Goal: Communication & Community: Answer question/provide support

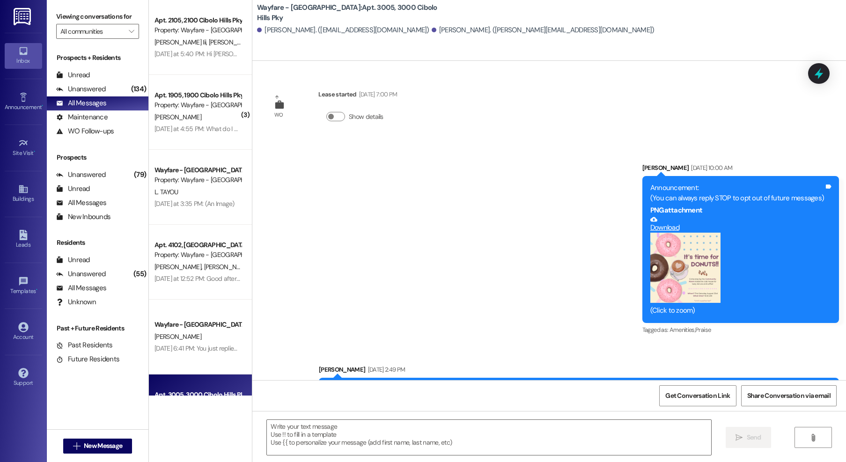
scroll to position [471, 0]
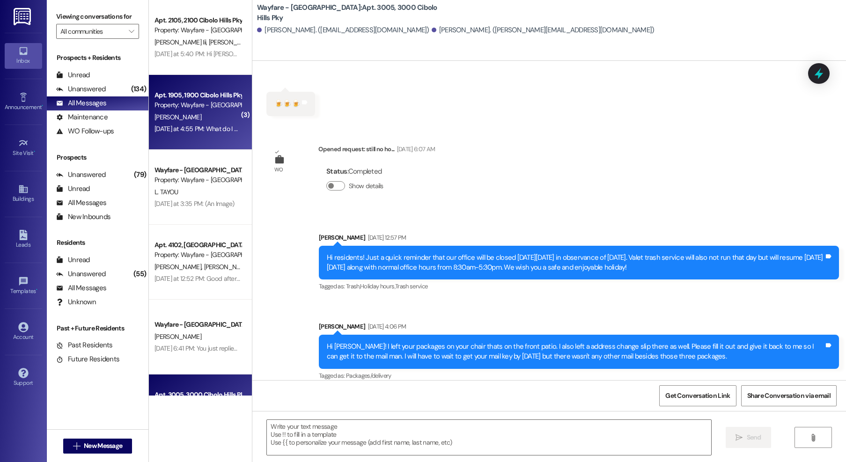
click at [214, 115] on div "[PERSON_NAME]" at bounding box center [198, 117] width 89 height 12
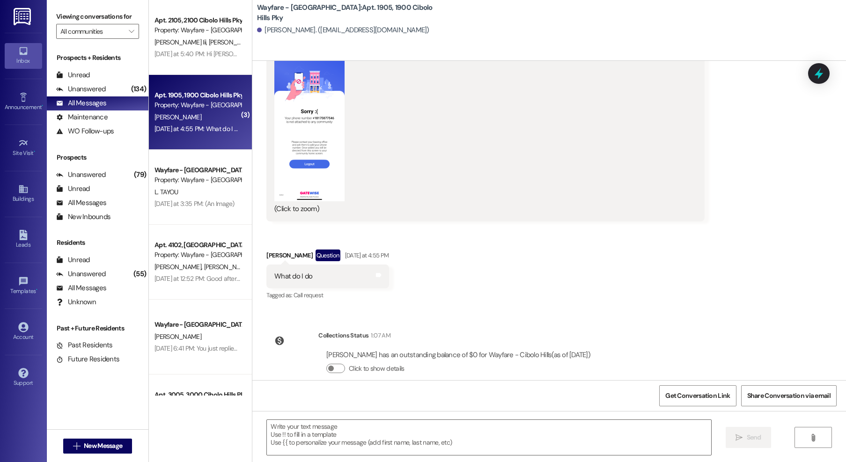
scroll to position [3515, 0]
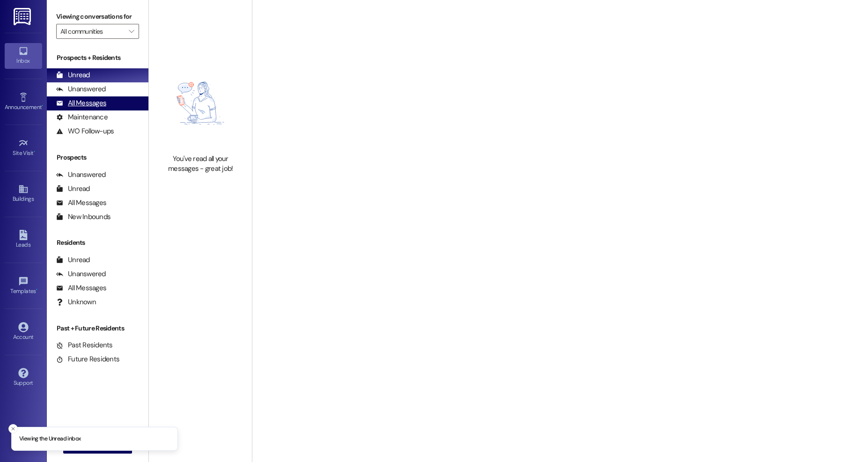
click at [88, 102] on div "All Messages" at bounding box center [81, 103] width 50 height 10
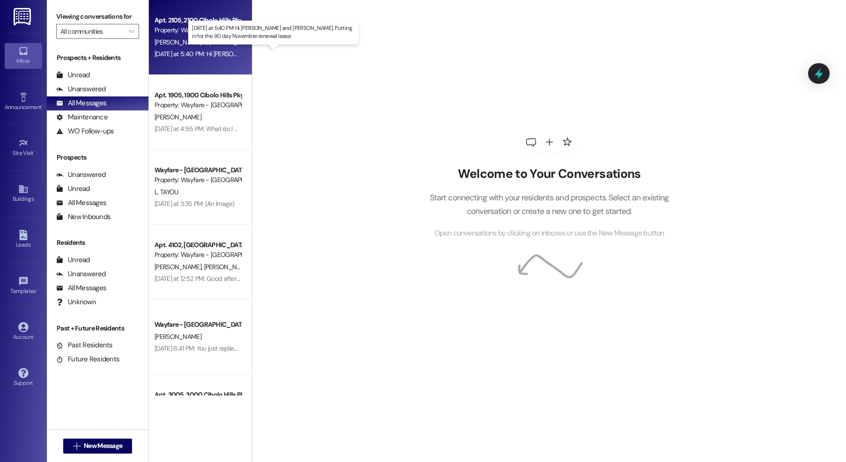
click at [225, 50] on div "Yesterday at 5:40 PM: Hi Thalya and Jordan. Putting in for the 90 day November …" at bounding box center [307, 54] width 304 height 8
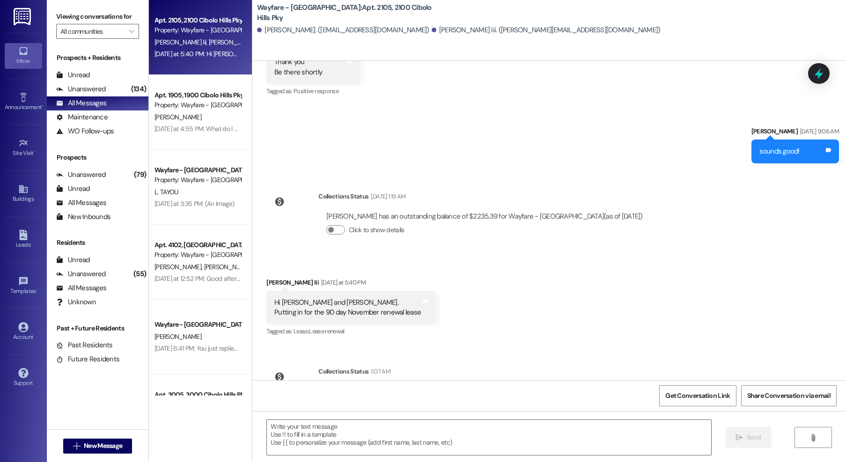
scroll to position [28341, 0]
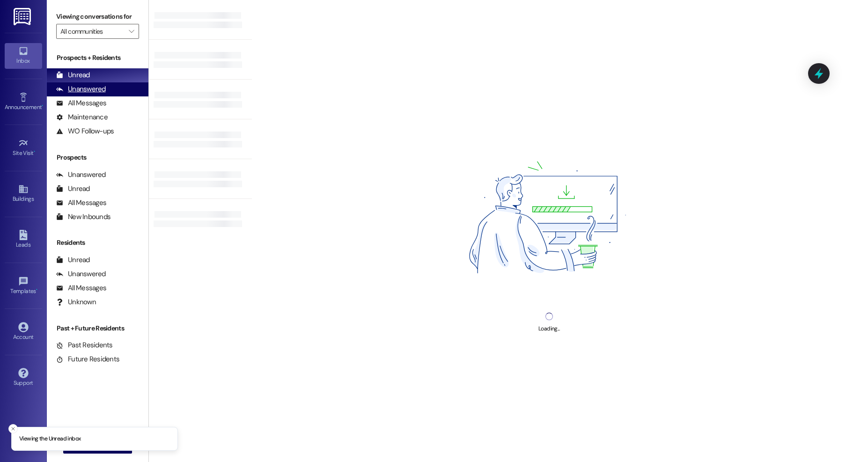
click at [76, 94] on div "Unanswered (0)" at bounding box center [98, 89] width 102 height 14
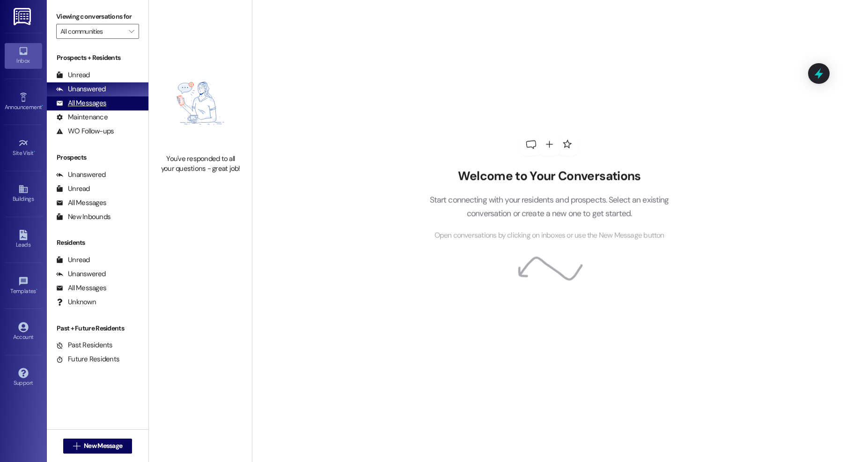
click at [71, 104] on div "All Messages" at bounding box center [81, 103] width 50 height 10
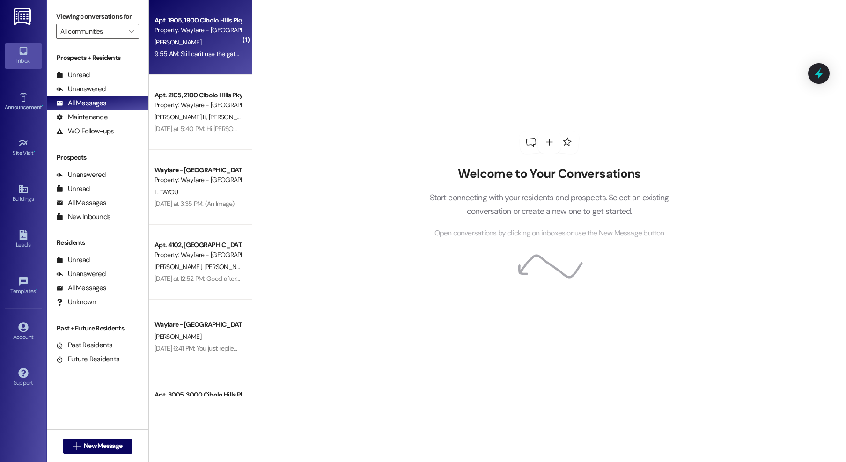
click at [161, 54] on div "9:55 AM: Still can't use the gate app 9:55 AM: Still can't use the gate app" at bounding box center [203, 54] width 97 height 8
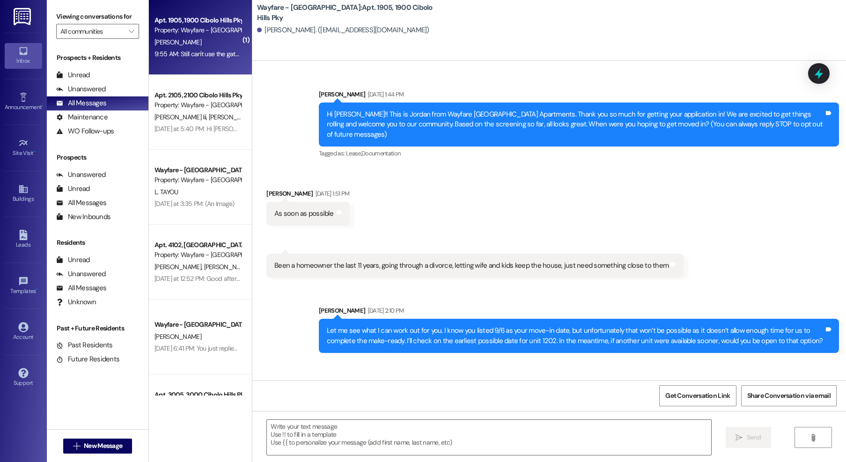
scroll to position [3594, 0]
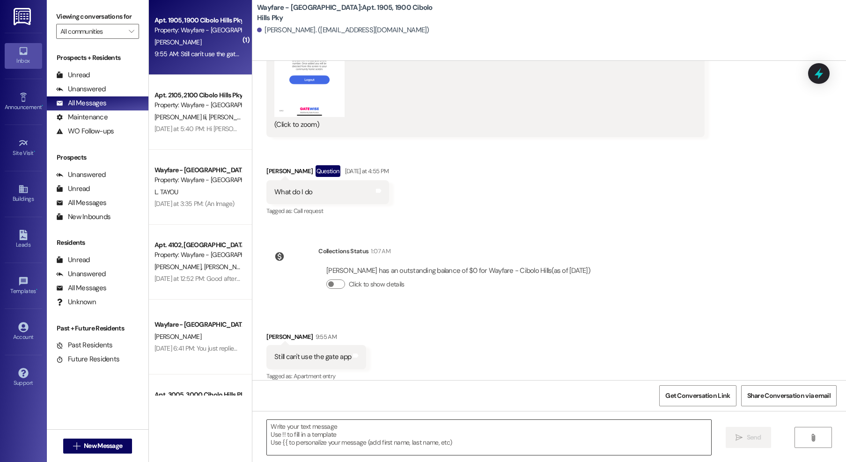
click at [327, 445] on textarea at bounding box center [489, 437] width 444 height 35
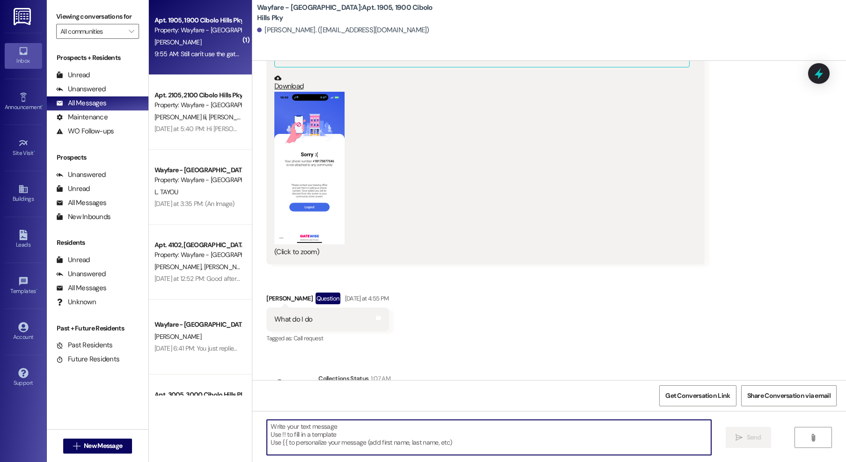
scroll to position [3454, 0]
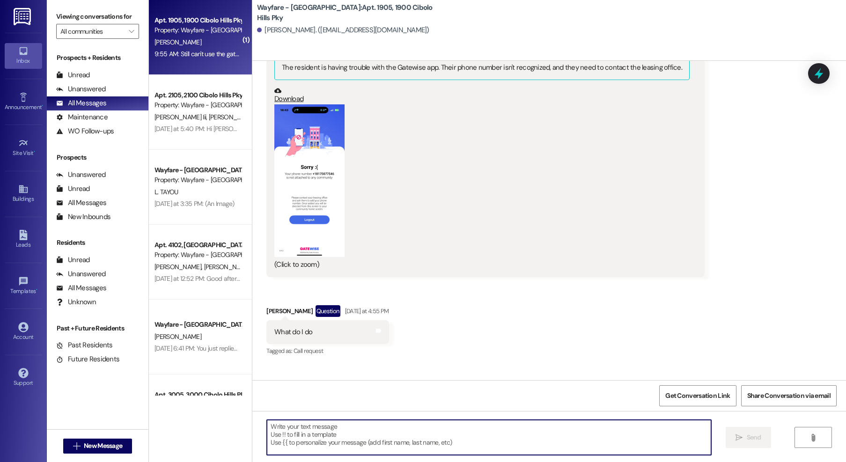
click at [328, 392] on div "Get Conversation Link Share Conversation via email" at bounding box center [549, 395] width 594 height 31
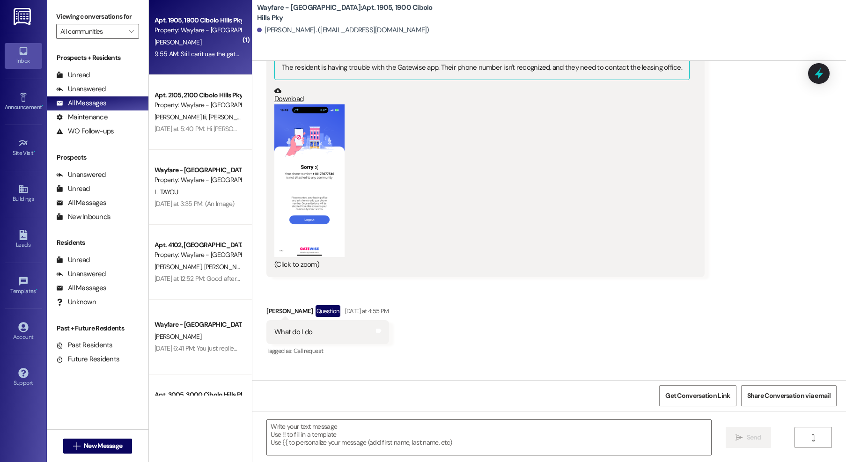
scroll to position [3594, 0]
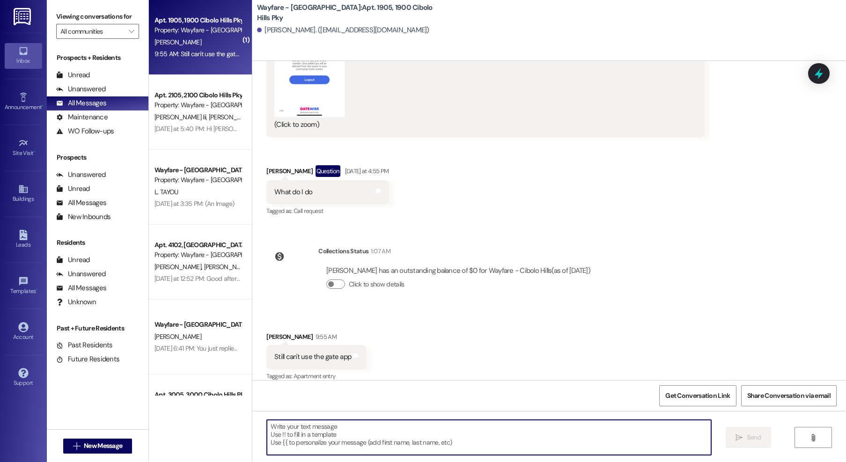
click at [340, 421] on textarea at bounding box center [489, 437] width 444 height 35
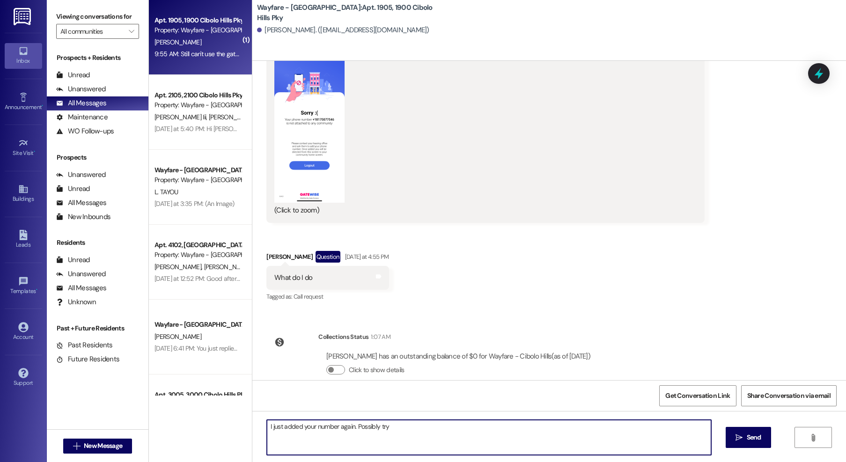
scroll to position [3484, 0]
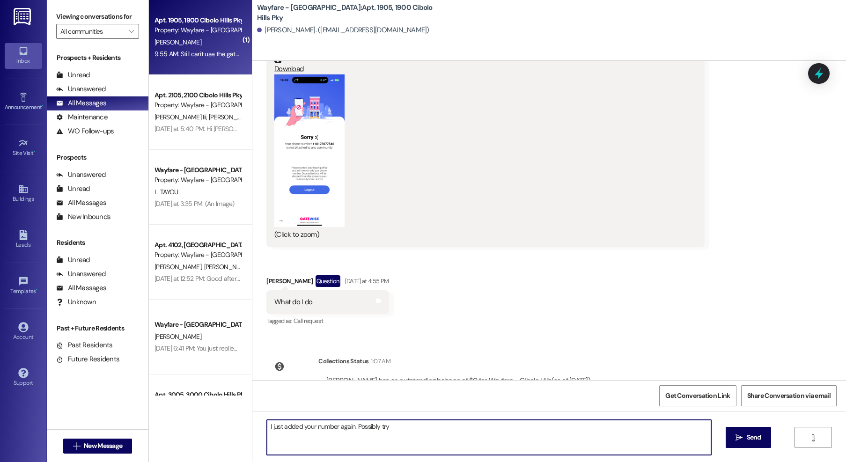
click at [313, 183] on button "Zoom image" at bounding box center [309, 150] width 70 height 153
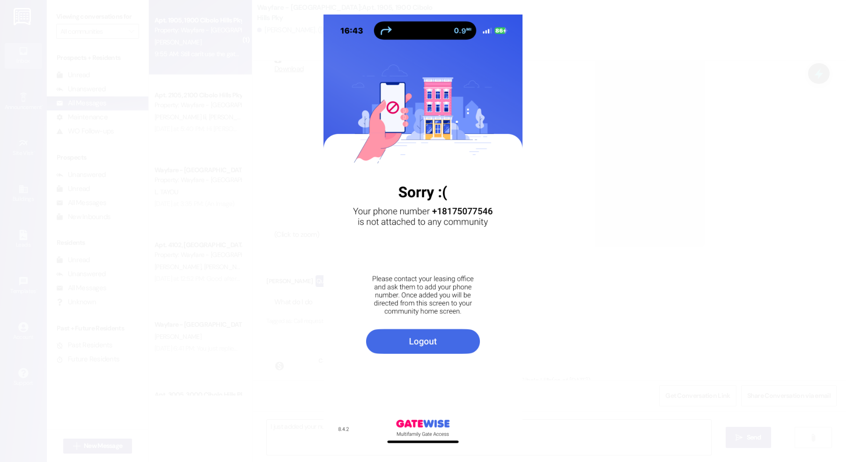
click at [218, 222] on button "Unzoom image" at bounding box center [423, 231] width 846 height 462
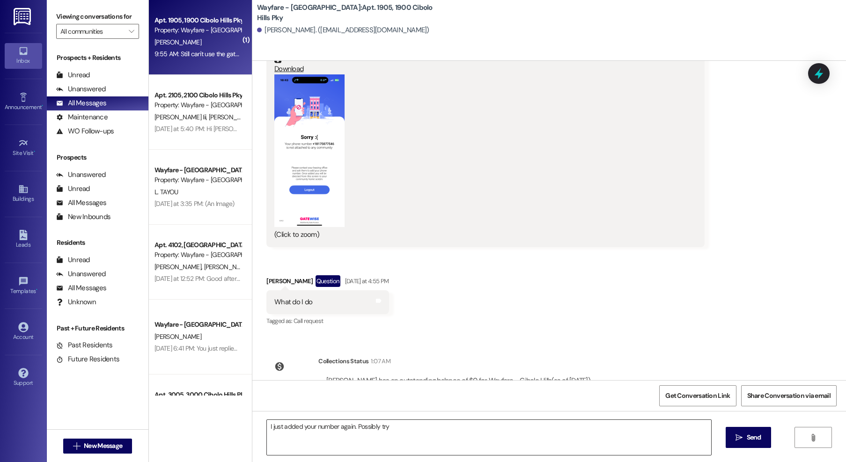
click at [444, 441] on textarea "I just added your number again. Possibly try" at bounding box center [489, 437] width 444 height 35
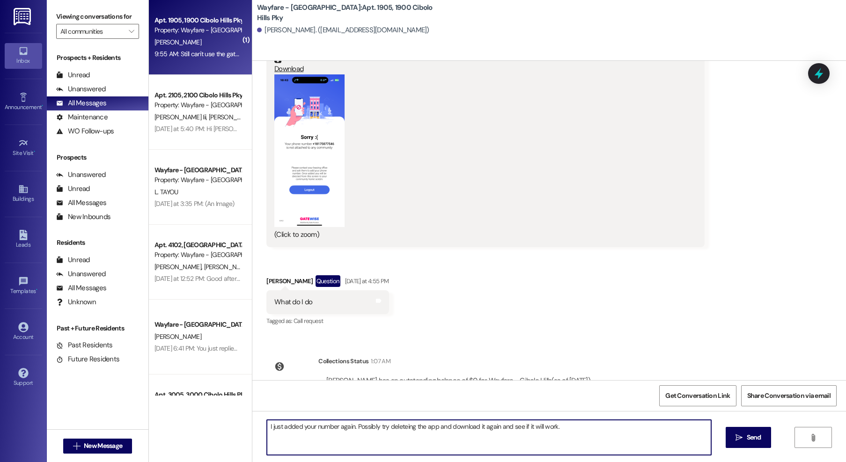
click at [394, 429] on textarea "I just added your number again. Possibly try deleteing the app and download it …" at bounding box center [489, 437] width 444 height 35
click at [565, 429] on textarea "I just added your number again. Possibly try deleting the app and download it a…" at bounding box center [489, 437] width 444 height 35
click at [289, 432] on textarea "I just added your number again. Possibly try deleting the app and download it a…" at bounding box center [489, 437] width 444 height 35
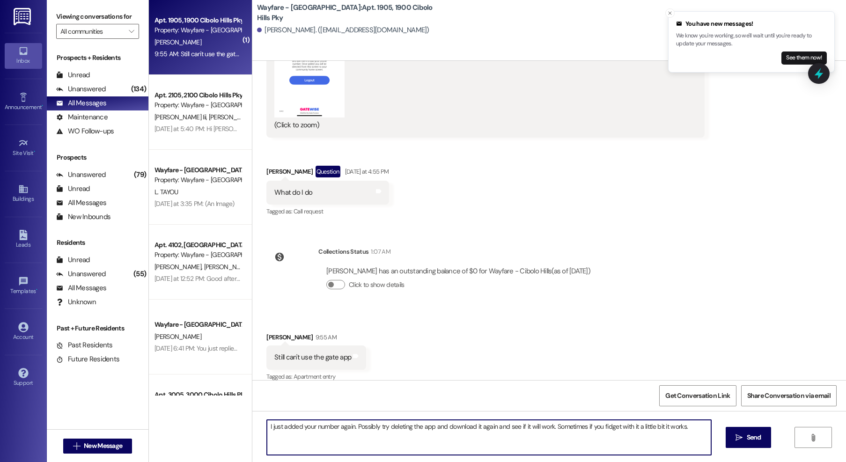
scroll to position [3660, 0]
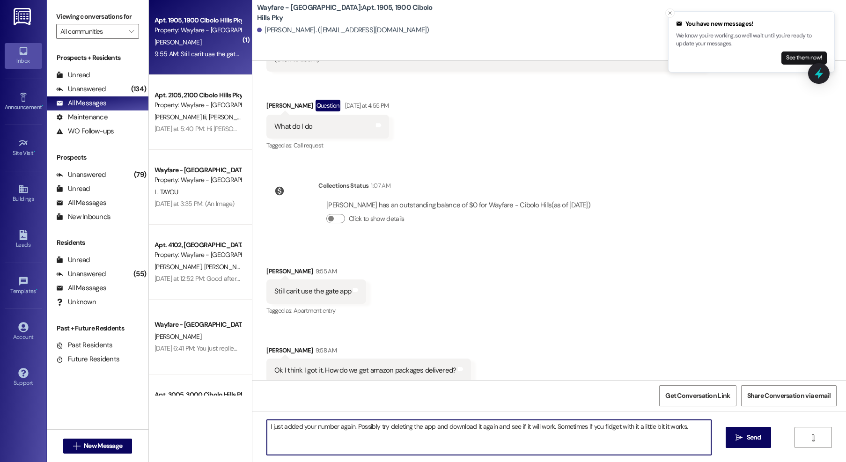
drag, startPoint x: 686, startPoint y: 427, endPoint x: 250, endPoint y: 421, distance: 436.5
click at [252, 421] on div "I just added your number again. Possibly try deleting the app and download it a…" at bounding box center [549, 446] width 594 height 70
type textarea "I just deleted your number and retried it so hopefully that did it. Amazon will…"
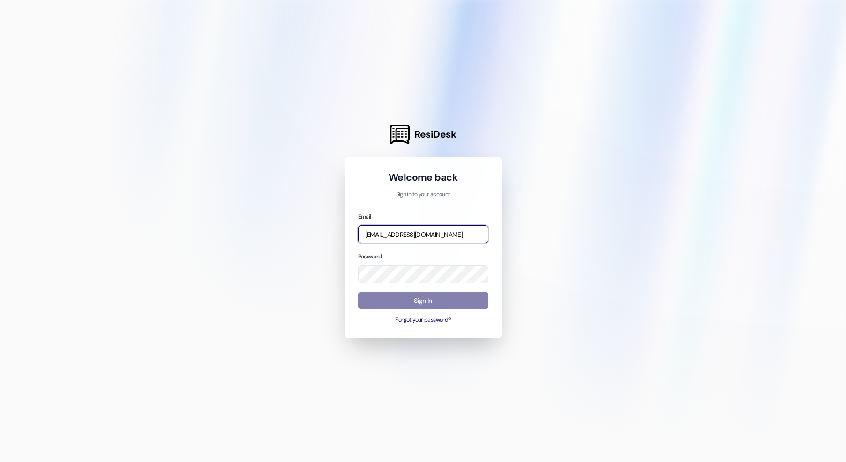
click at [399, 233] on input "thalya@wayfareapartments.com" at bounding box center [423, 234] width 130 height 18
type input "jarnold@wayfareapartments.com"
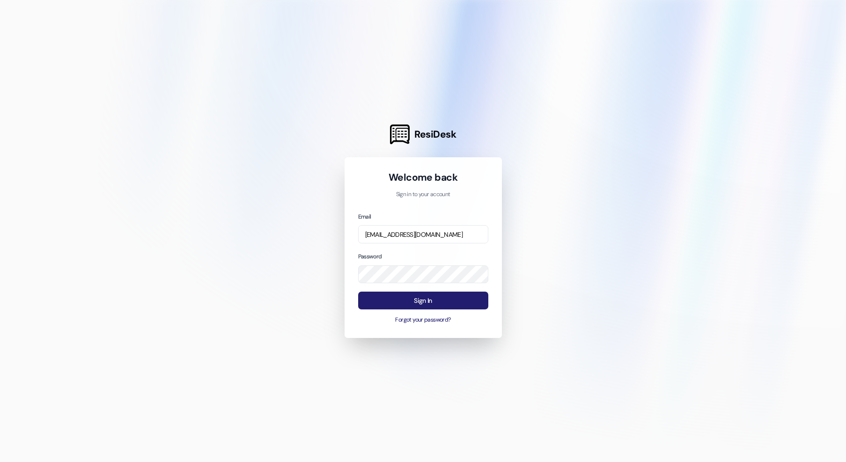
click at [425, 303] on button "Sign In" at bounding box center [423, 301] width 130 height 18
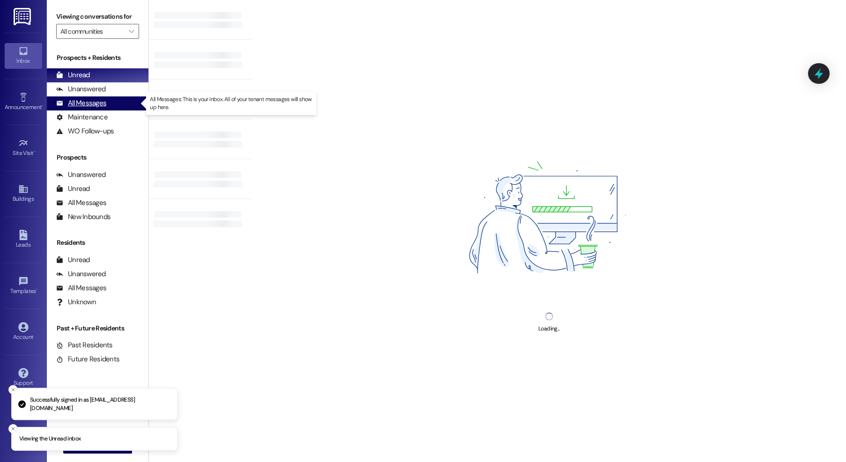
click at [69, 102] on div "All Messages" at bounding box center [81, 103] width 50 height 10
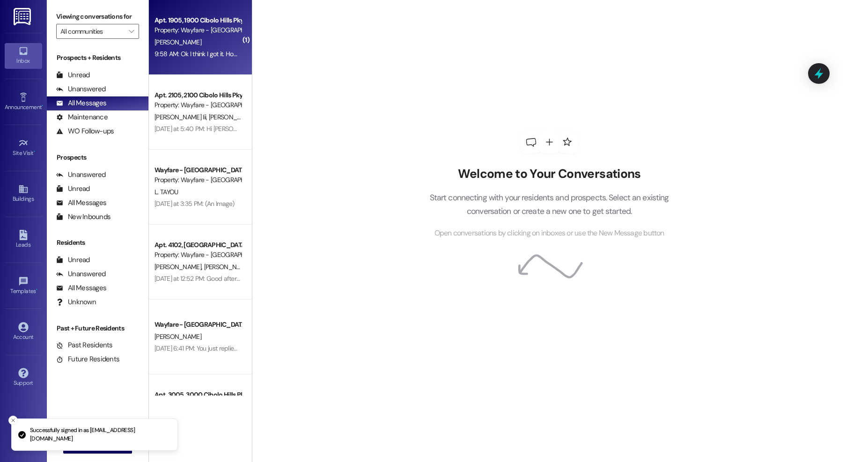
click at [218, 22] on div "Apt. 1905, 1900 Cibolo Hills Pky" at bounding box center [198, 20] width 87 height 10
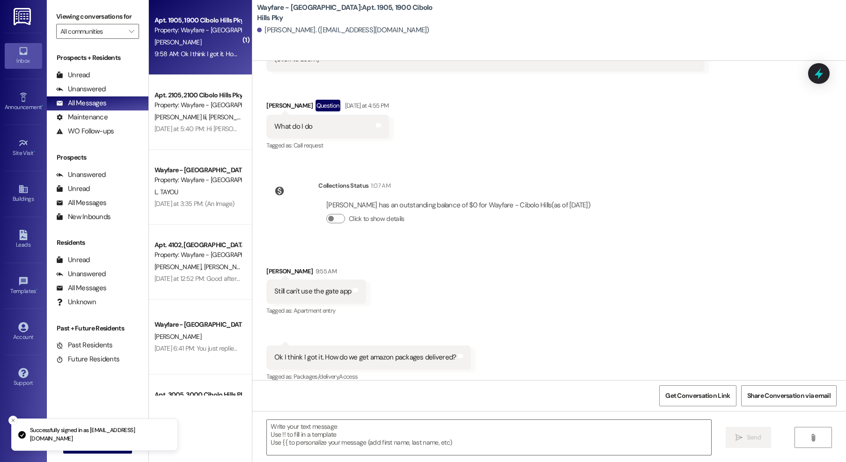
scroll to position [3660, 0]
click at [477, 453] on textarea at bounding box center [489, 437] width 444 height 35
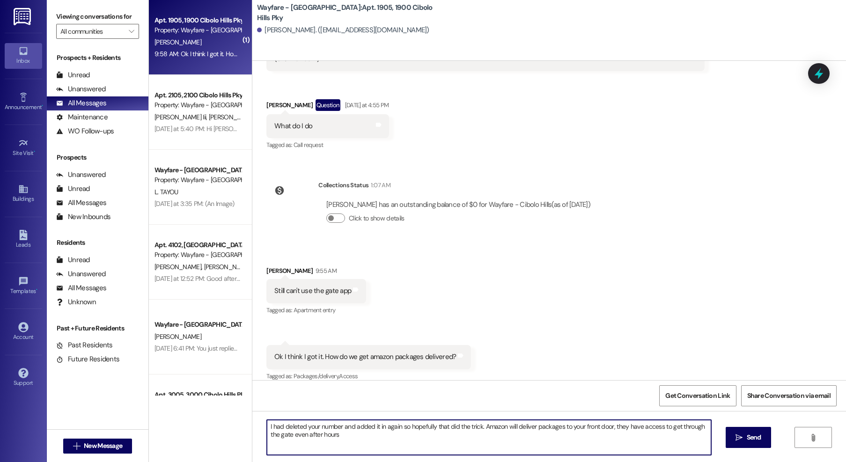
type textarea "I had deleted your number and added it in again so hopefully that did the trick…"
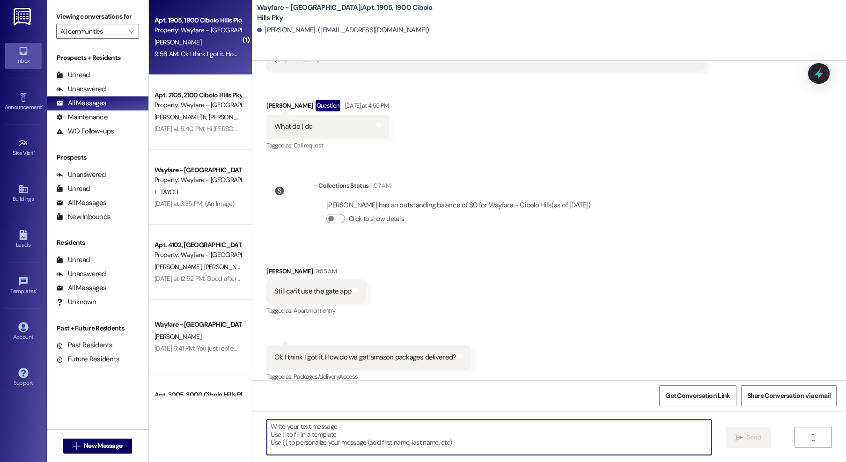
scroll to position [3736, 0]
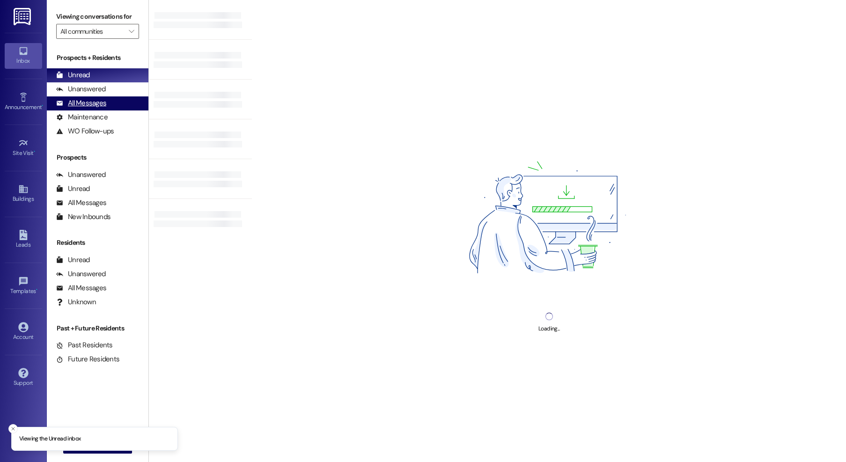
click at [97, 103] on div "All Messages" at bounding box center [81, 103] width 50 height 10
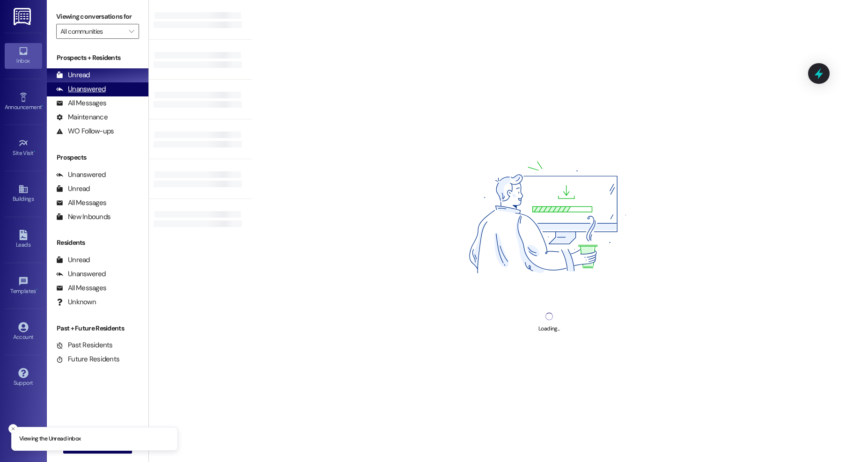
click at [89, 94] on div "Unanswered" at bounding box center [81, 89] width 50 height 10
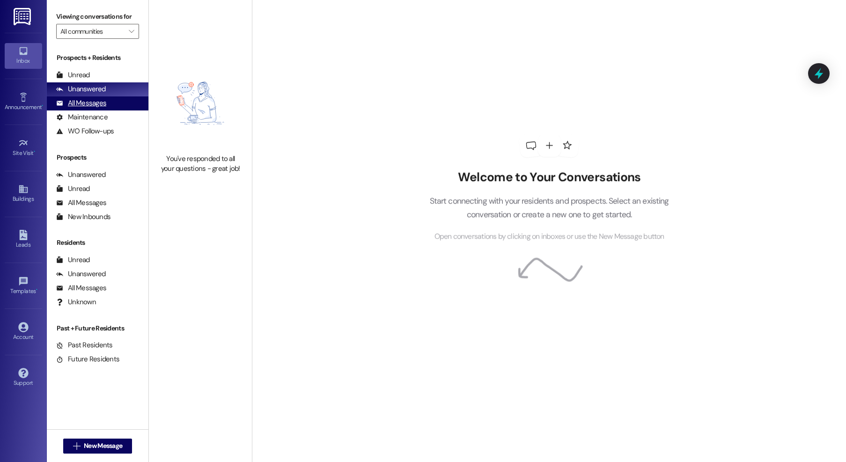
click at [85, 100] on div "All Messages" at bounding box center [81, 103] width 50 height 10
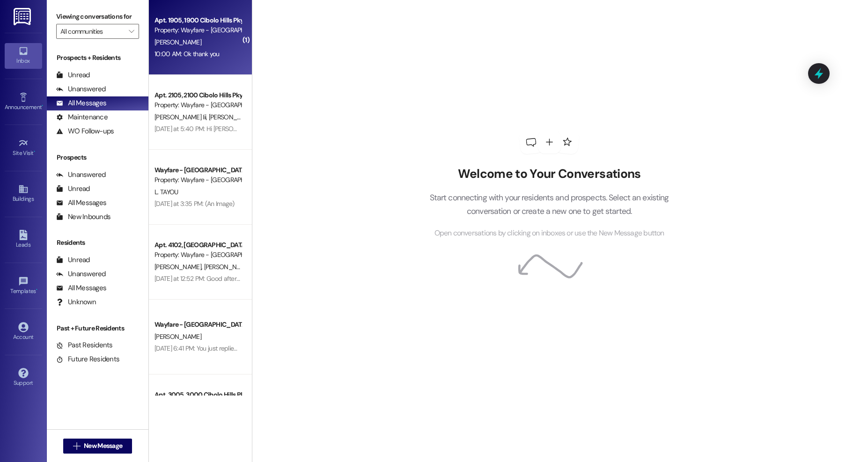
click at [172, 19] on div "Apt. 1905, 1900 Cibolo Hills Pky" at bounding box center [198, 20] width 87 height 10
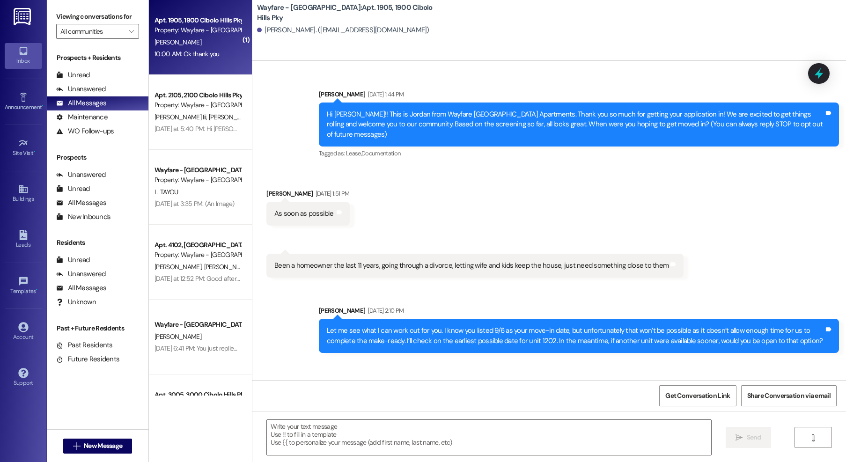
scroll to position [3828, 0]
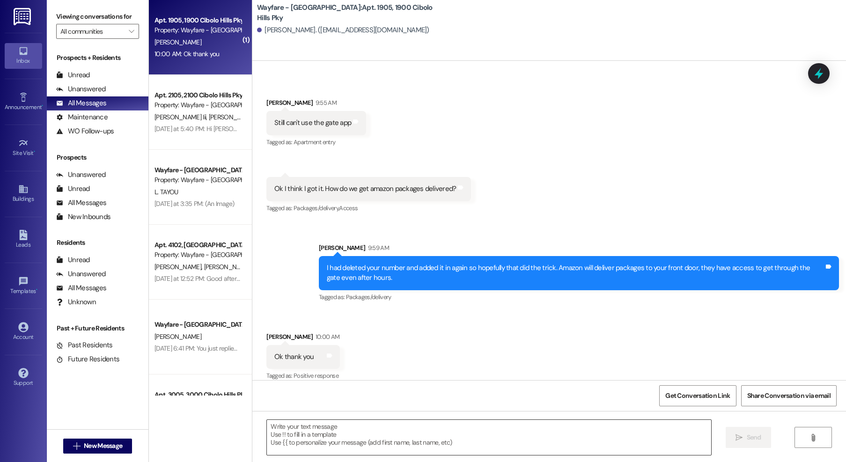
click at [326, 432] on textarea at bounding box center [489, 437] width 444 height 35
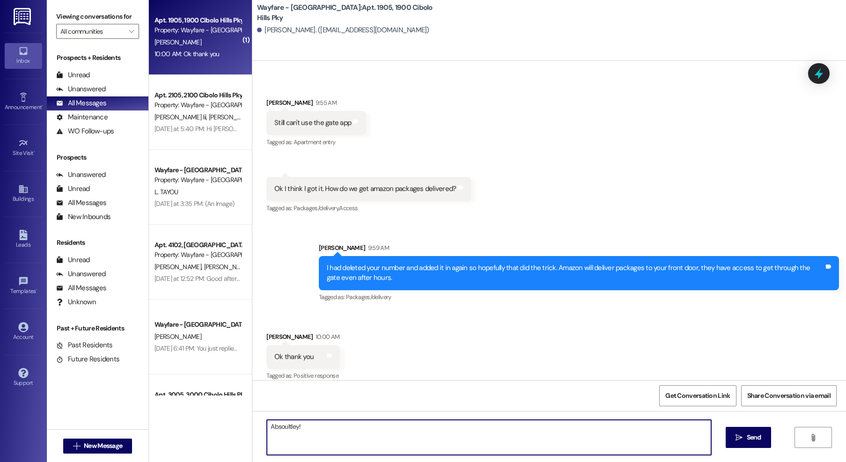
click at [275, 431] on textarea "Absoultley!" at bounding box center [489, 437] width 444 height 35
type textarea "Absolutely!"
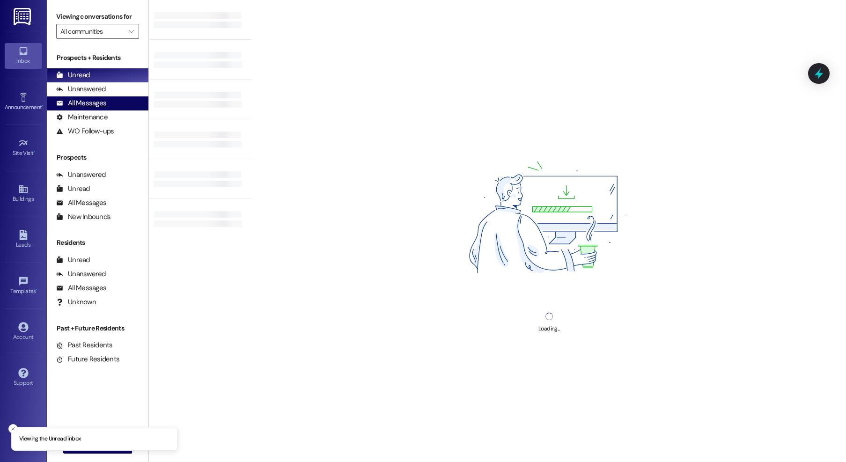
click at [83, 105] on div "All Messages" at bounding box center [81, 103] width 50 height 10
click at [99, 96] on div "All Messages (undefined)" at bounding box center [98, 103] width 102 height 14
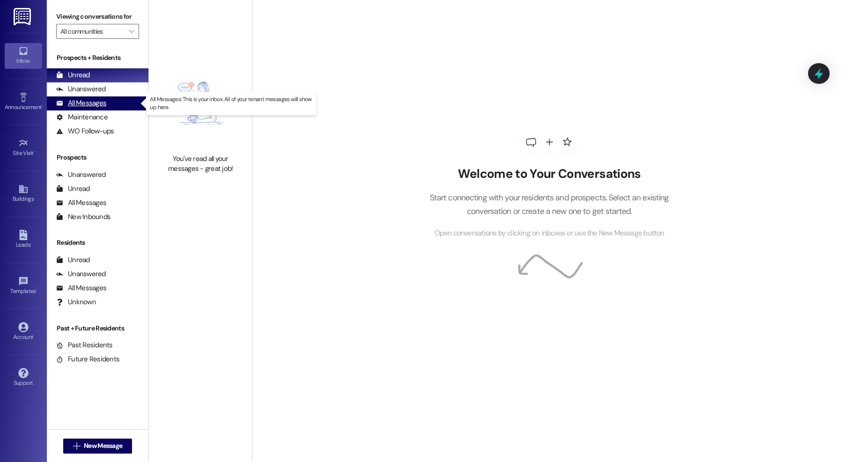
click at [84, 98] on div "All Messages" at bounding box center [81, 103] width 50 height 10
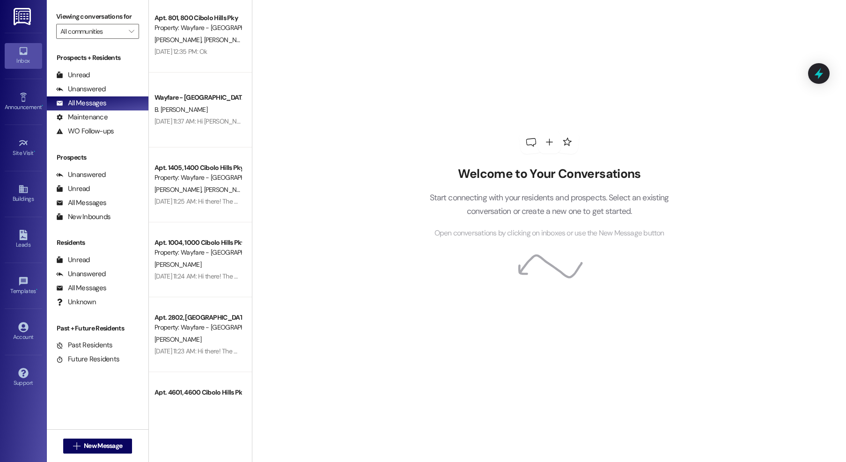
scroll to position [827, 0]
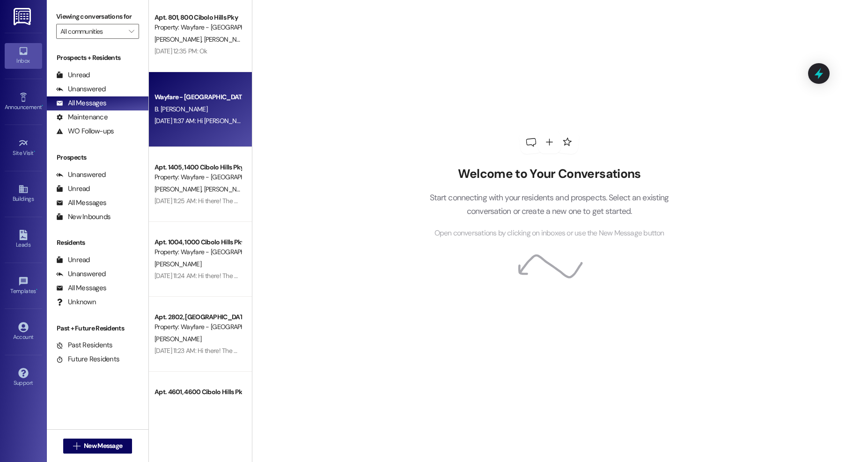
click at [186, 99] on div "Wayfare - [GEOGRAPHIC_DATA]" at bounding box center [198, 97] width 87 height 10
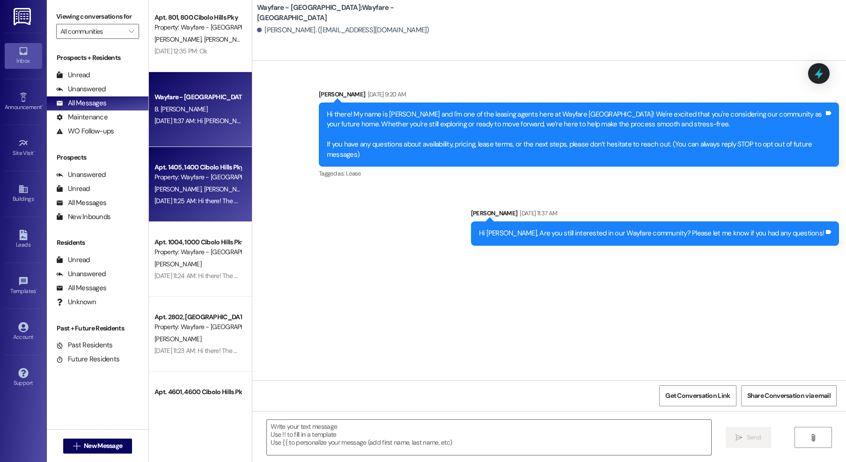
click at [175, 165] on div "Apt. 1405, 1400 Cibolo Hills Pky" at bounding box center [198, 167] width 87 height 10
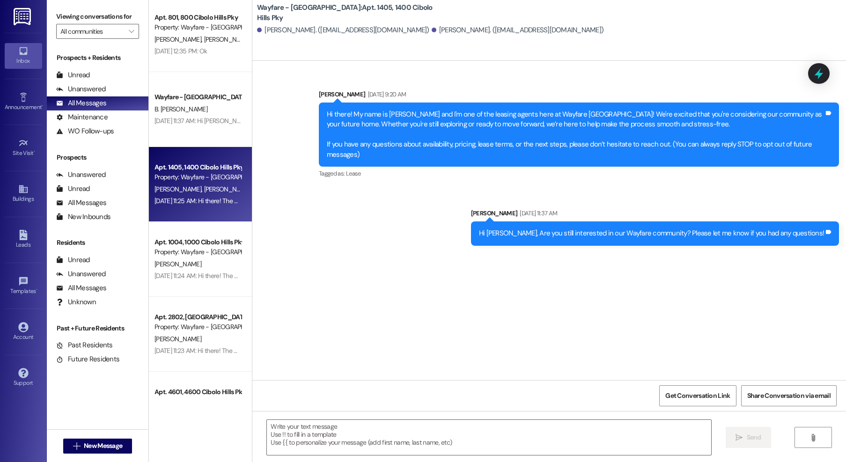
scroll to position [5175, 0]
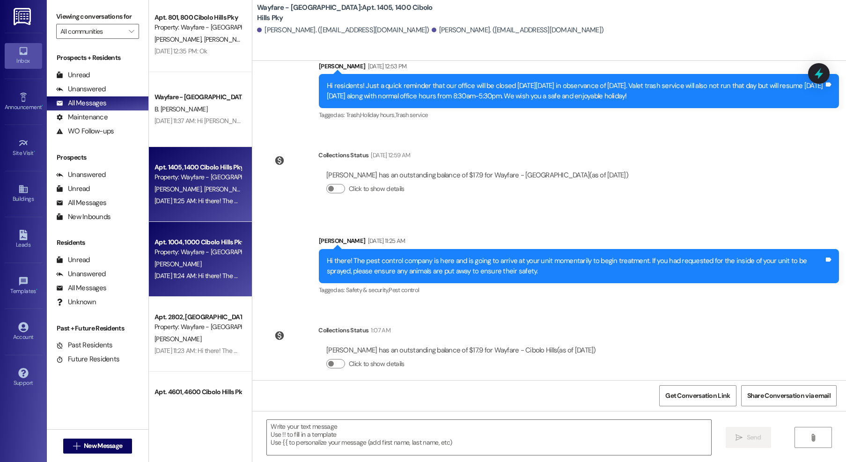
click at [163, 249] on div "Property: Wayfare - [GEOGRAPHIC_DATA]" at bounding box center [198, 252] width 87 height 10
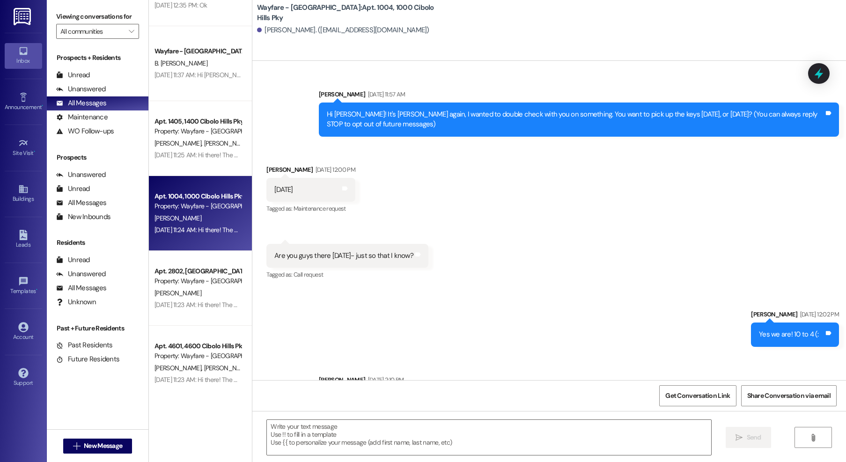
scroll to position [27579, 0]
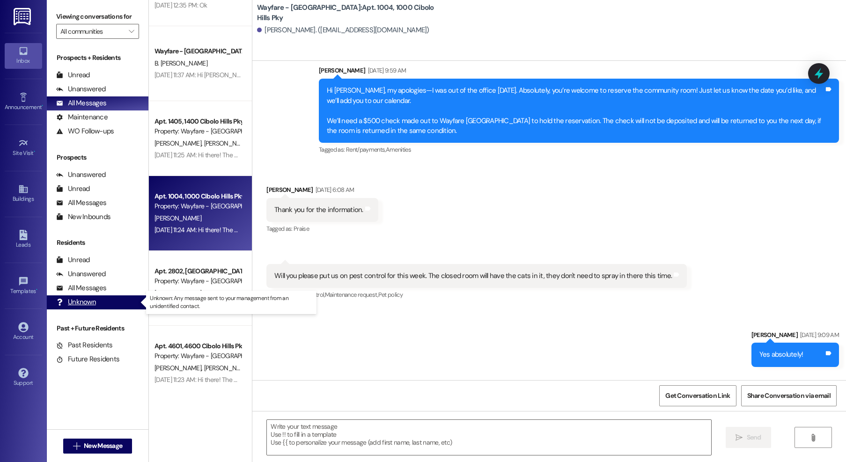
click at [92, 298] on div "Unknown" at bounding box center [76, 302] width 40 height 10
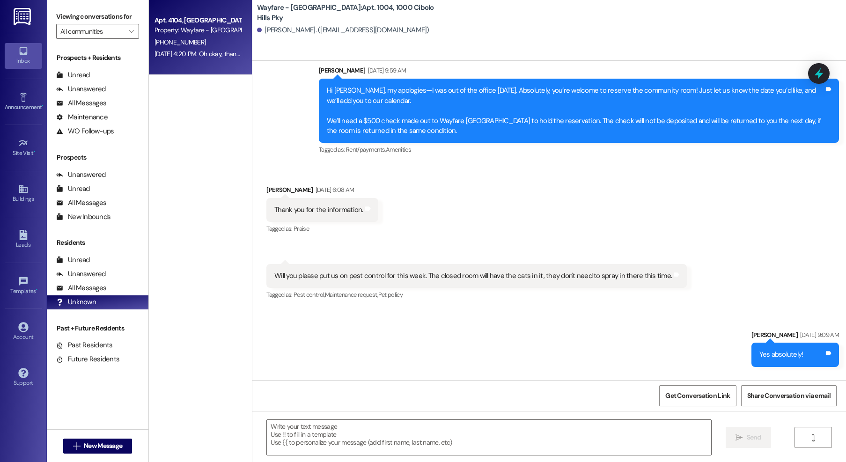
click at [218, 45] on div "(501) 932-4532" at bounding box center [198, 43] width 89 height 12
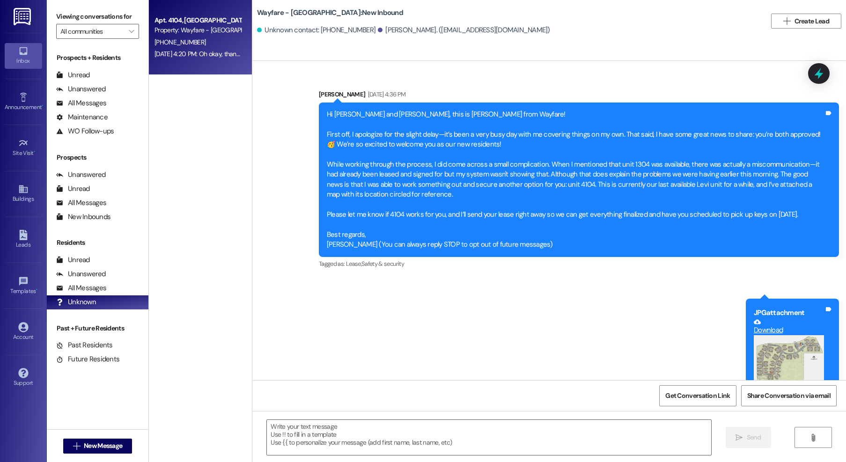
scroll to position [1536, 0]
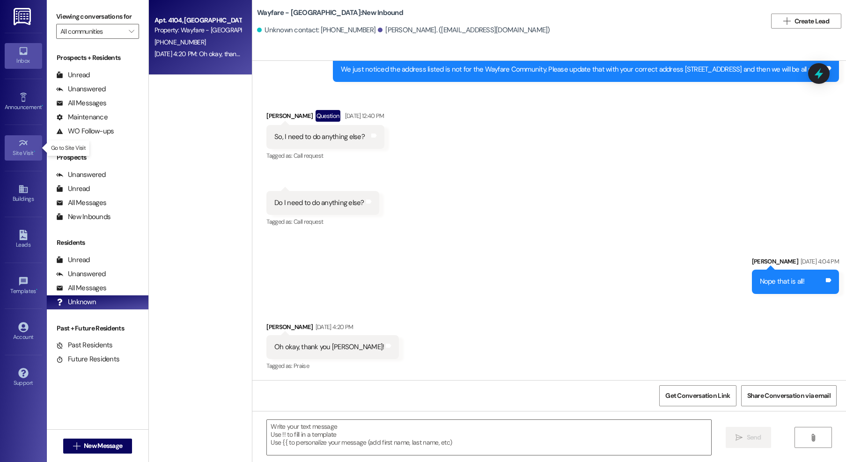
click at [22, 153] on div "Site Visit •" at bounding box center [23, 152] width 47 height 9
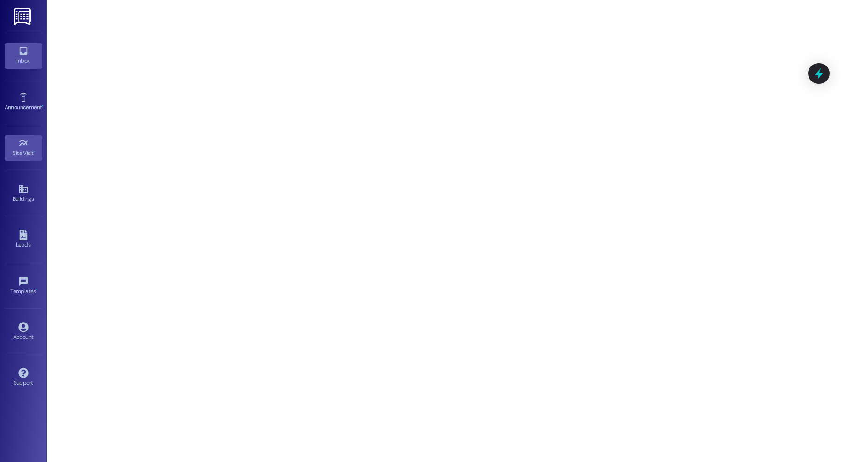
click at [29, 51] on link "Inbox" at bounding box center [23, 55] width 37 height 25
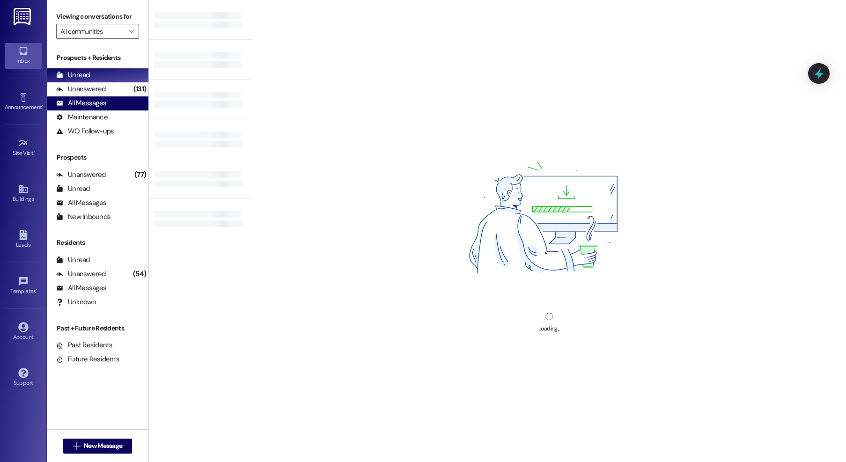
click at [102, 103] on div "All Messages" at bounding box center [81, 103] width 50 height 10
click at [71, 106] on div "All Messages" at bounding box center [81, 103] width 50 height 10
click at [88, 101] on div "All Messages" at bounding box center [81, 103] width 50 height 10
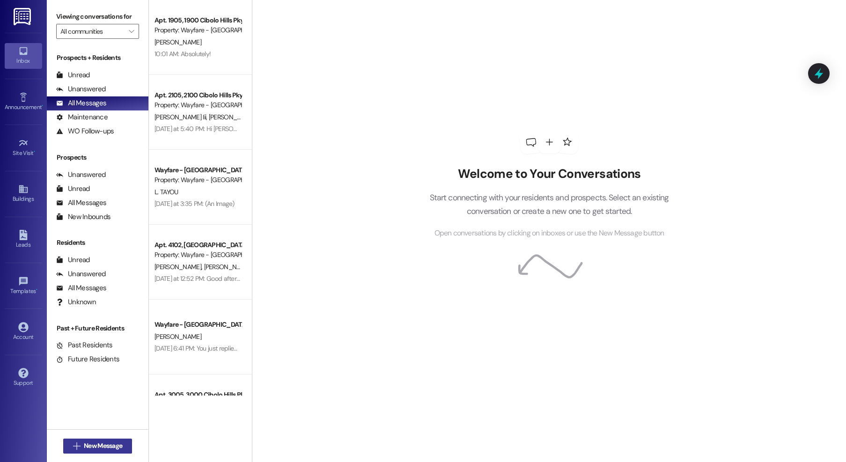
click at [75, 448] on span " New Message" at bounding box center [97, 446] width 53 height 10
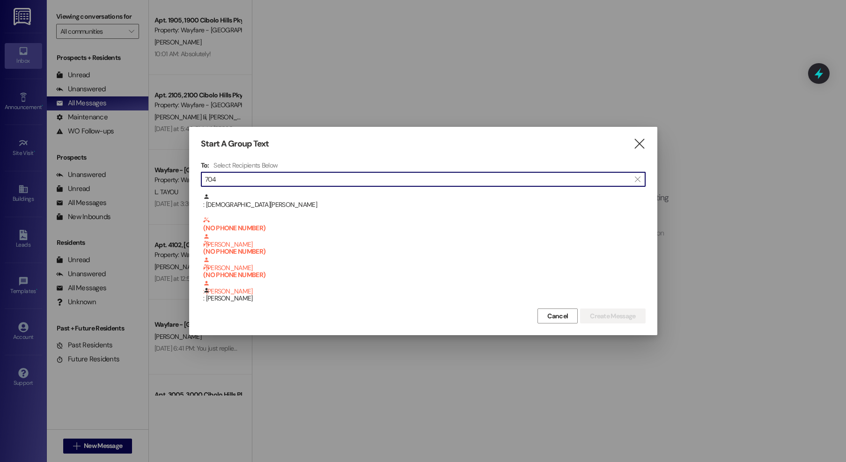
scroll to position [155, 0]
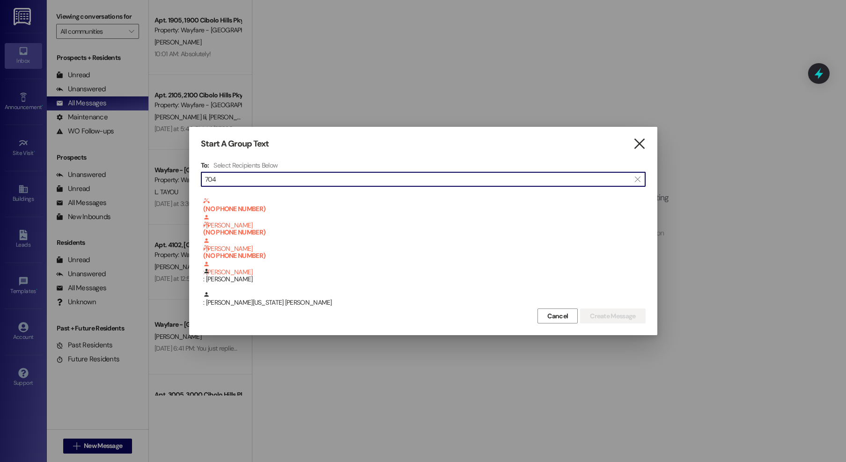
type input "704"
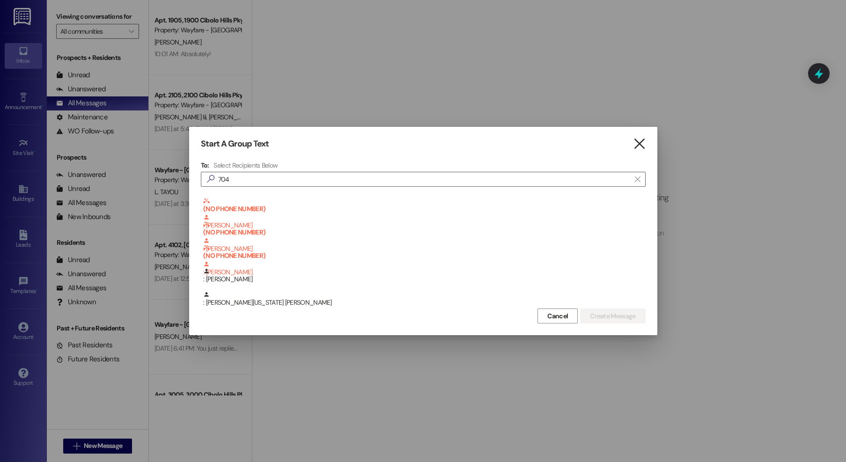
click at [639, 139] on icon "" at bounding box center [639, 144] width 13 height 10
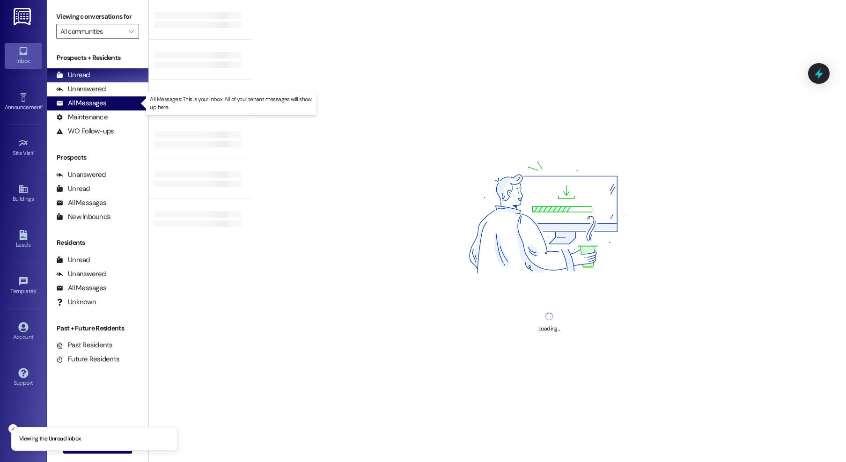
click at [90, 103] on div "All Messages" at bounding box center [81, 103] width 50 height 10
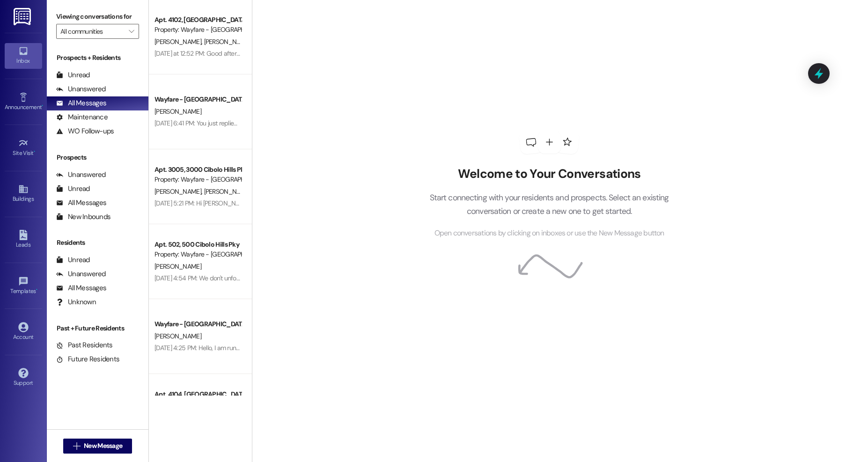
scroll to position [228, 0]
click at [111, 445] on span "New Message" at bounding box center [103, 446] width 38 height 10
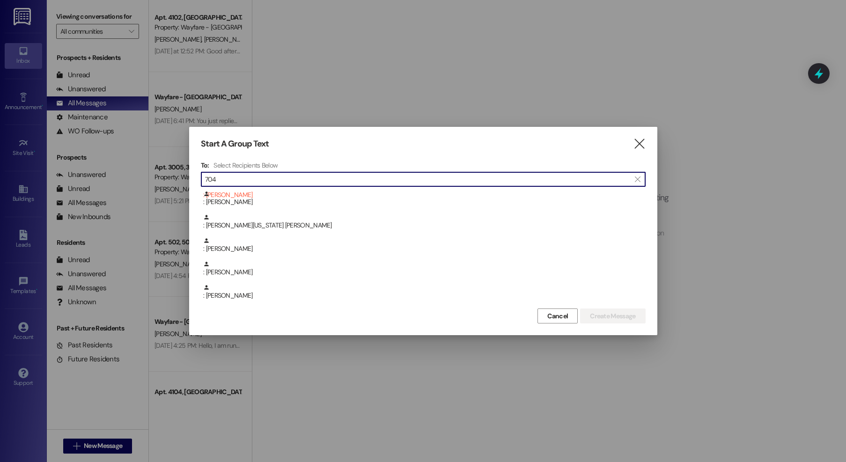
scroll to position [231, 0]
click at [274, 183] on input "704" at bounding box center [417, 179] width 425 height 13
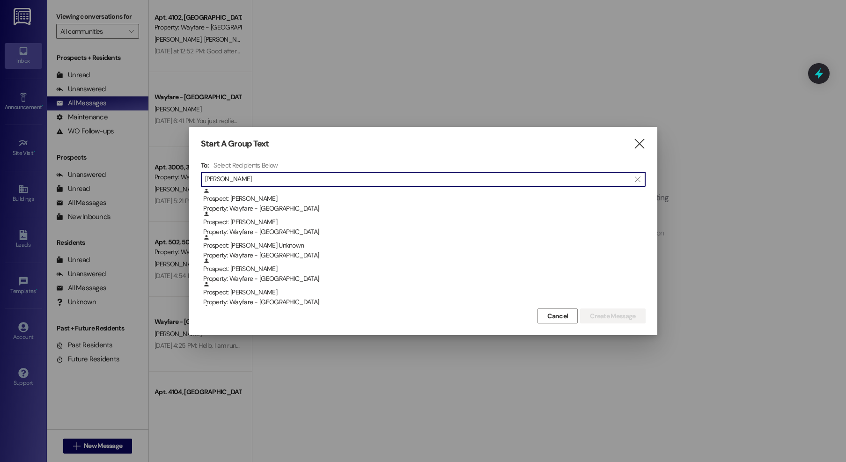
scroll to position [118, 0]
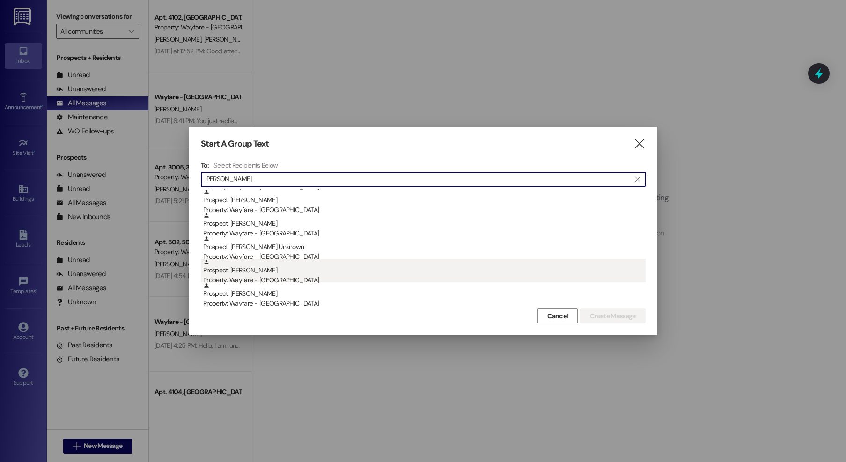
type input "brian ar"
click at [273, 270] on div "Prospect: Brian Argaez Property: Wayfare - Cibolo Hills" at bounding box center [424, 272] width 443 height 27
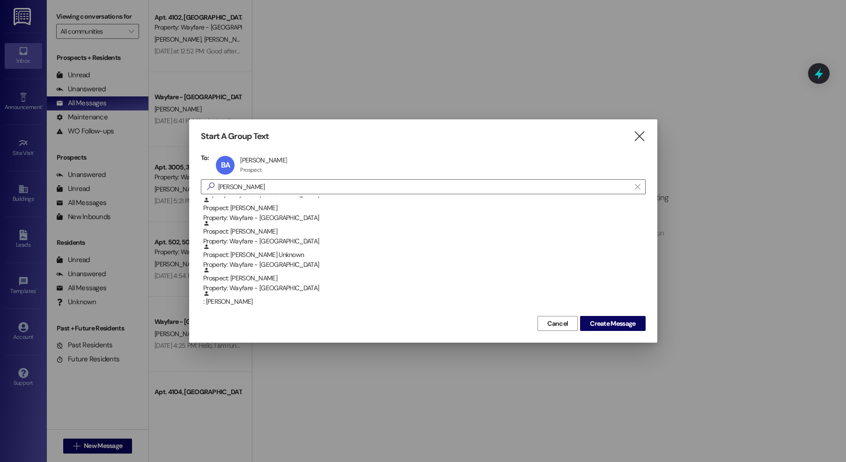
scroll to position [117, 0]
click at [611, 325] on span "Create Message" at bounding box center [612, 324] width 45 height 10
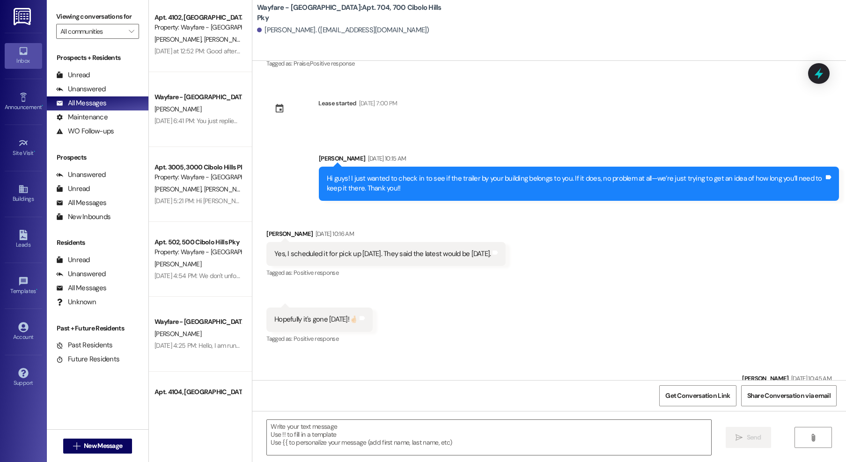
scroll to position [482, 0]
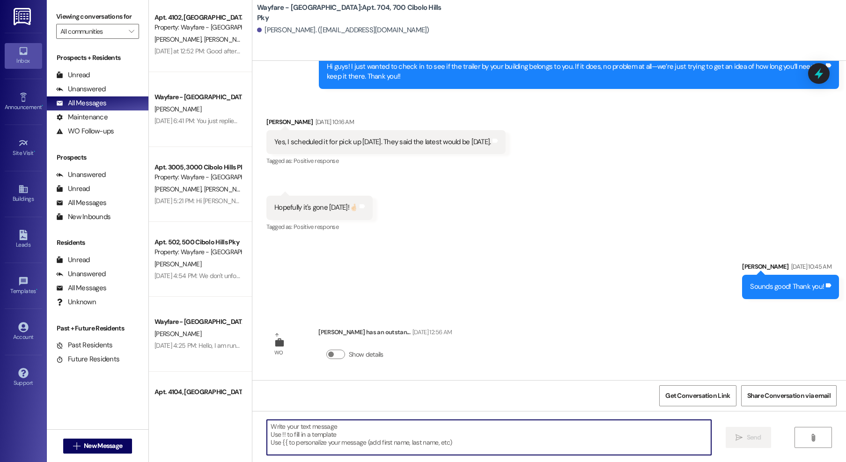
click at [344, 440] on textarea at bounding box center [489, 437] width 444 height 35
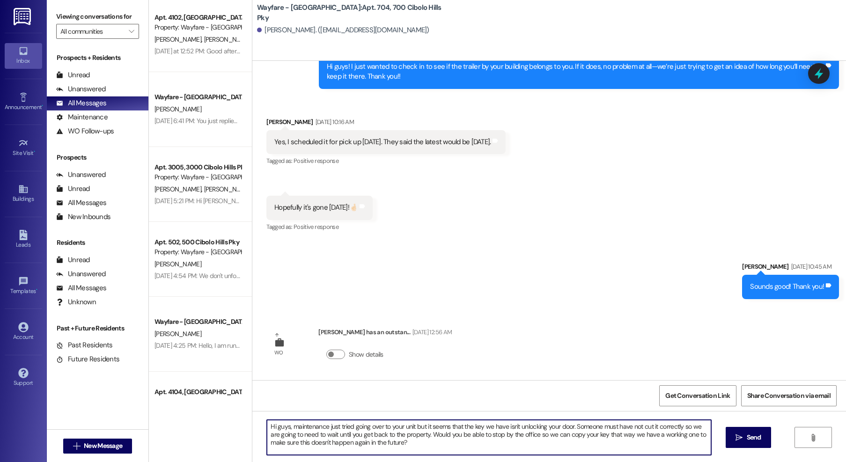
drag, startPoint x: 391, startPoint y: 449, endPoint x: 219, endPoint y: 424, distance: 173.6
click at [218, 424] on div "Apt. 2105, 2100 Cibolo Hills Pky Property: Wayfare - Cibolo Hills J. Coleman Ii…" at bounding box center [497, 231] width 697 height 462
type textarea "Hi guys, maintenance just tried going over to your unit but it seems that the k…"
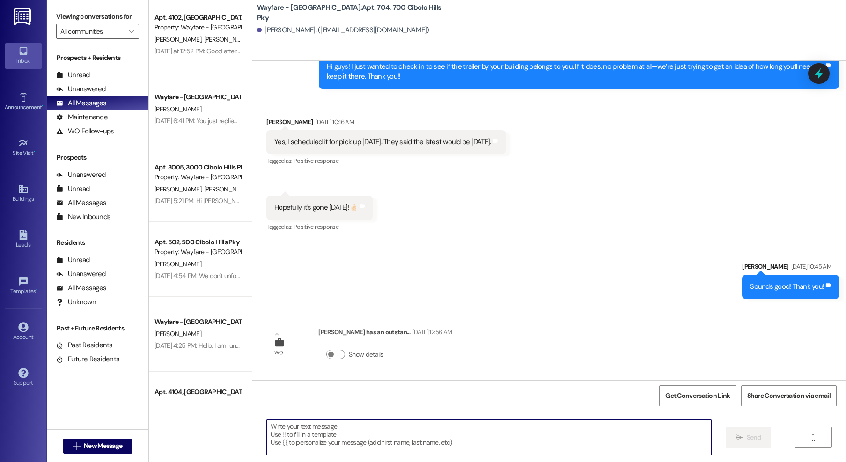
paste textarea "Hi there, Maintenance just attempted to access your unit, but the key we have o…"
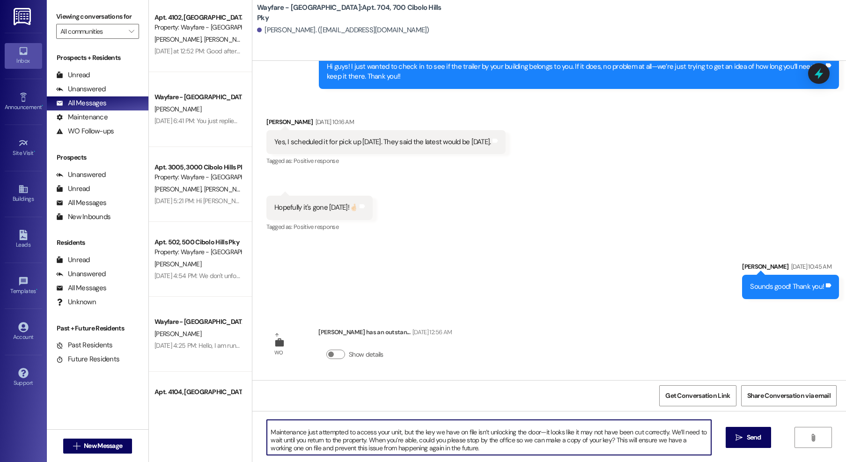
scroll to position [7, 0]
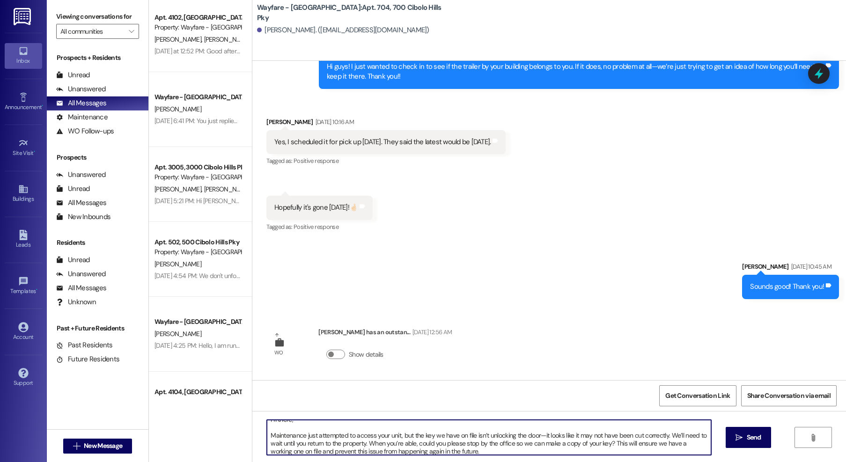
drag, startPoint x: 470, startPoint y: 436, endPoint x: 456, endPoint y: 438, distance: 14.2
click at [456, 438] on textarea "Hi there, Maintenance just attempted to access your unit, but the key we have o…" at bounding box center [489, 437] width 444 height 35
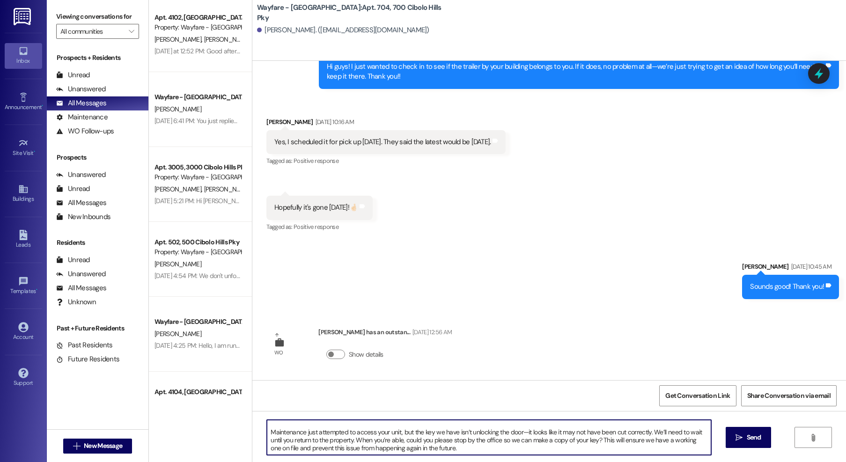
scroll to position [7, 0]
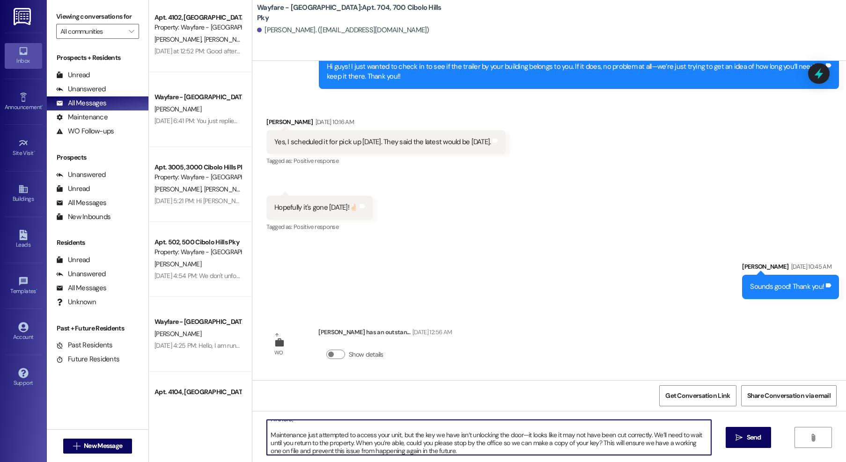
click at [446, 454] on textarea "Hi there, Maintenance just attempted to access your unit, but the key we have i…" at bounding box center [489, 437] width 444 height 35
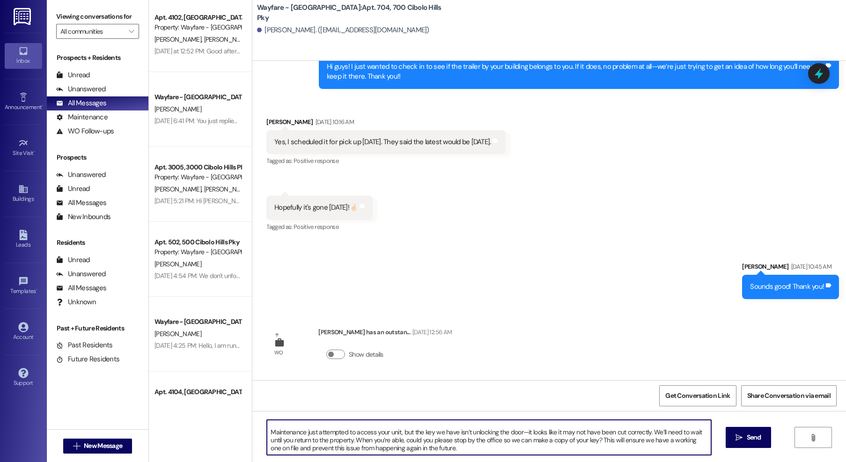
drag, startPoint x: 282, startPoint y: 450, endPoint x: 263, endPoint y: 450, distance: 18.8
click at [267, 450] on textarea "Hi there, Maintenance just attempted to access your unit, but the key we have i…" at bounding box center [489, 437] width 444 height 35
drag, startPoint x: 292, startPoint y: 451, endPoint x: 265, endPoint y: 451, distance: 27.2
click at [267, 451] on textarea "Hi there, Maintenance just attempted to access your unit, but the key we have i…" at bounding box center [489, 437] width 444 height 35
click at [438, 444] on textarea "Hi there, Maintenance just attempted to access your unit, but the key we have i…" at bounding box center [489, 437] width 444 height 35
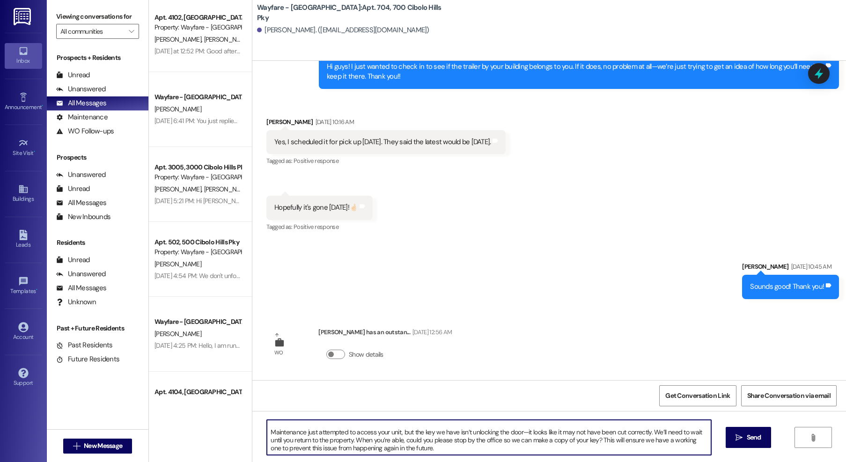
click at [431, 452] on textarea "Hi there, Maintenance just attempted to access your unit, but the key we have i…" at bounding box center [489, 437] width 444 height 35
click at [427, 451] on textarea "Hi there, Maintenance just attempted to access your unit, but the key we have i…" at bounding box center [489, 437] width 444 height 35
click at [420, 447] on textarea "Hi there, Maintenance just attempted to access your unit, but the key we have i…" at bounding box center [489, 437] width 444 height 35
type textarea "Hi there, Maintenance just attempted to access your unit, but the key we have i…"
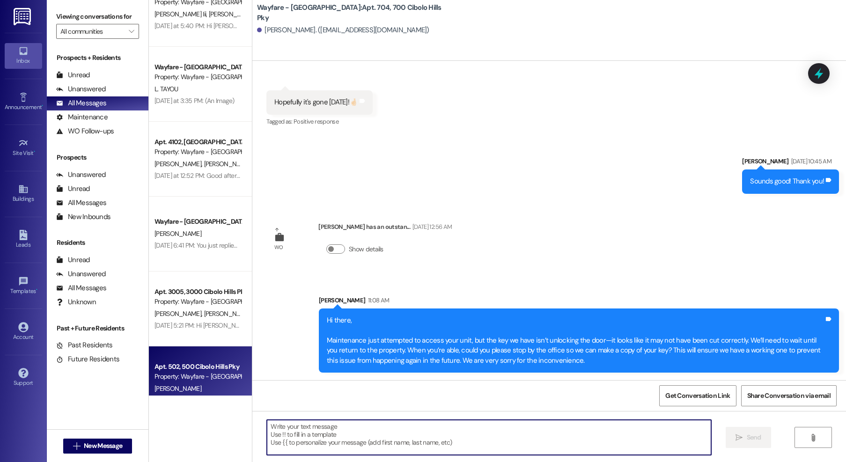
scroll to position [0, 0]
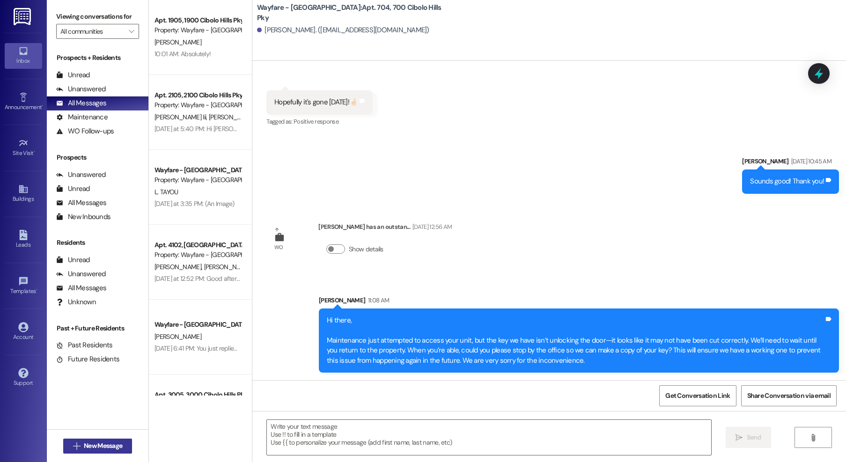
click at [119, 447] on span "New Message" at bounding box center [103, 446] width 38 height 10
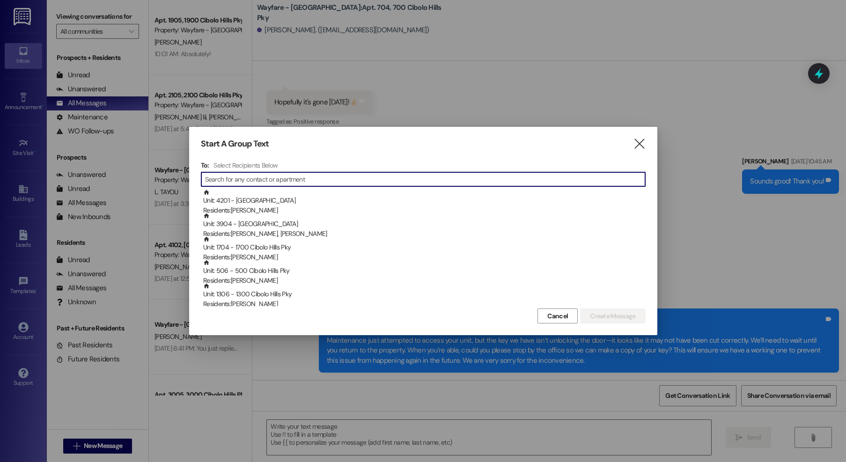
click at [338, 185] on input at bounding box center [425, 179] width 440 height 13
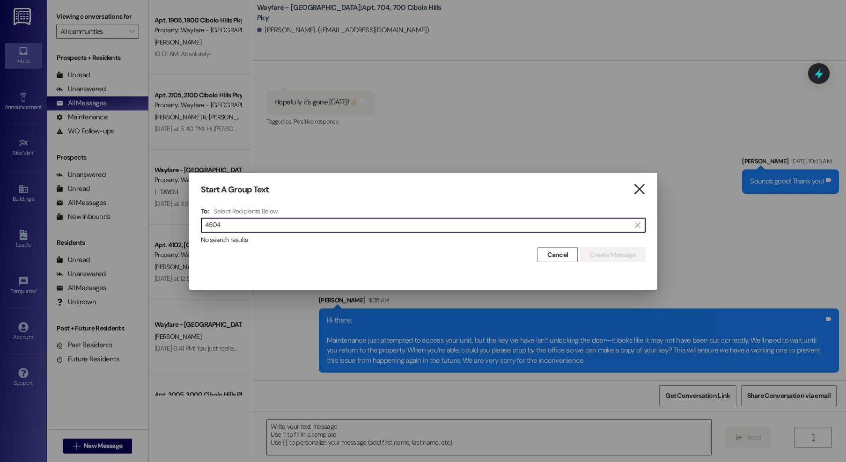
type input "4504"
click at [637, 191] on icon "" at bounding box center [639, 190] width 13 height 10
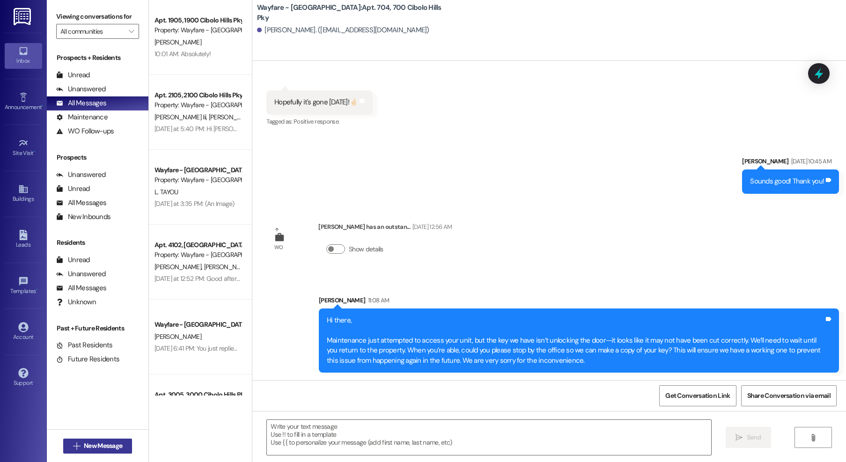
click at [71, 450] on span " New Message" at bounding box center [97, 446] width 53 height 10
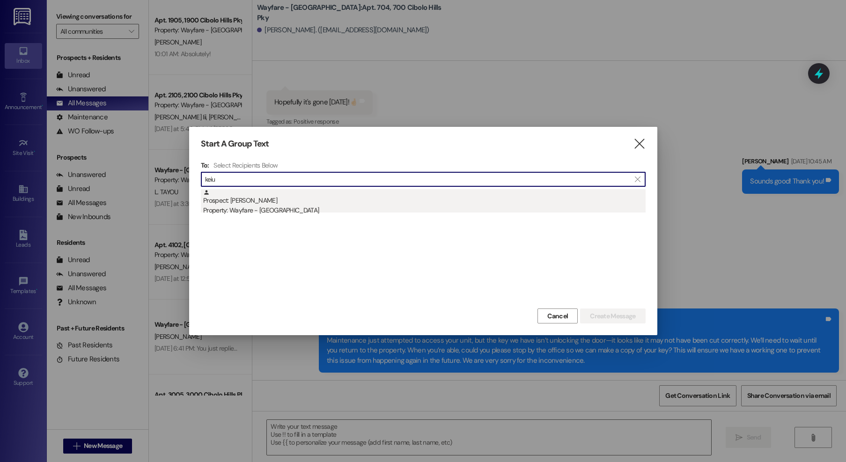
type input "keiu"
click at [303, 209] on div "Property: Wayfare - [GEOGRAPHIC_DATA]" at bounding box center [424, 211] width 443 height 10
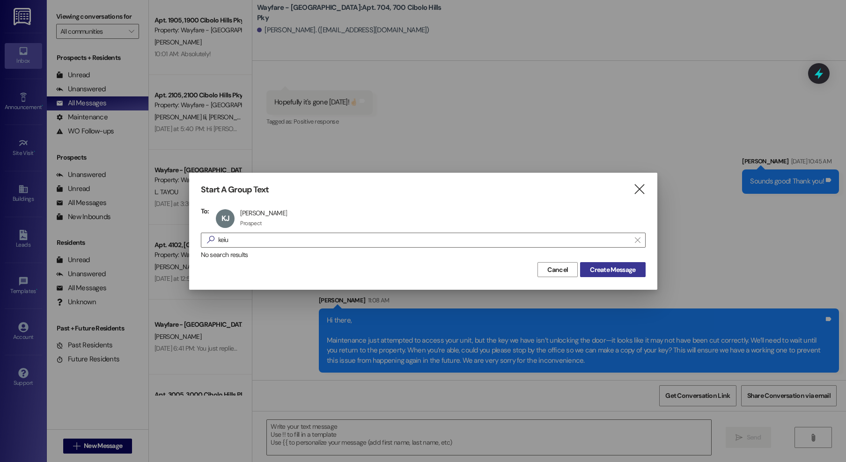
click at [594, 272] on span "Create Message" at bounding box center [612, 270] width 45 height 10
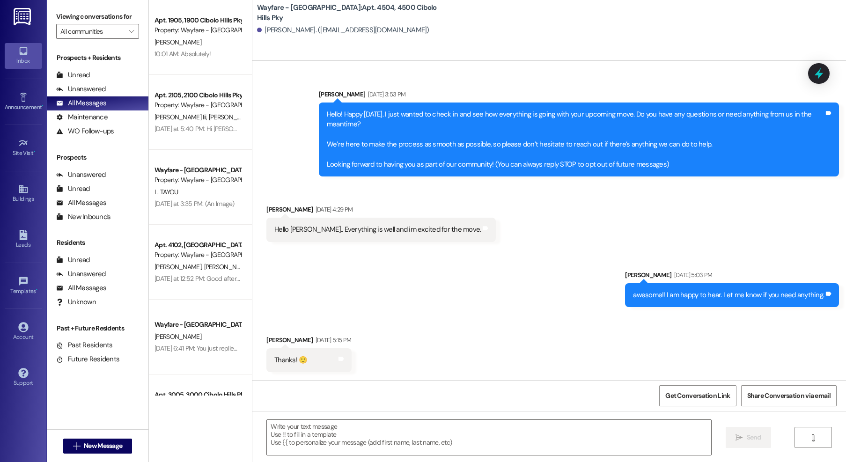
scroll to position [55, 0]
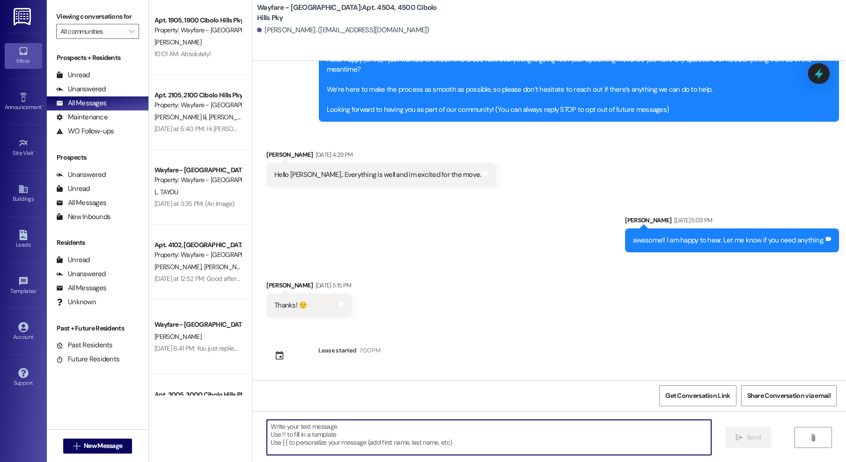
click at [354, 437] on textarea at bounding box center [489, 437] width 444 height 35
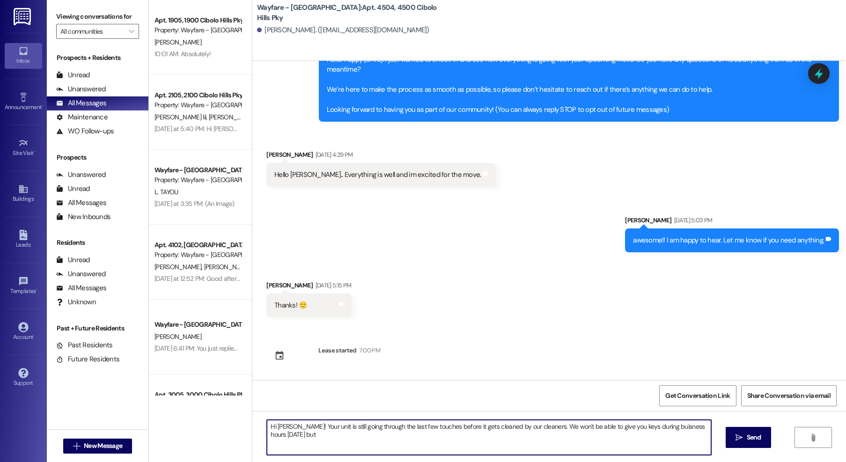
type textarea "Hi Keiuna! Your unit is still going through the last few touches before it gets…"
click at [497, 344] on div "Sent via SMS Jordan Arnold Sep 08, 2025 at 3:53 PM Hello! Happy Monday. I just …" at bounding box center [549, 220] width 594 height 319
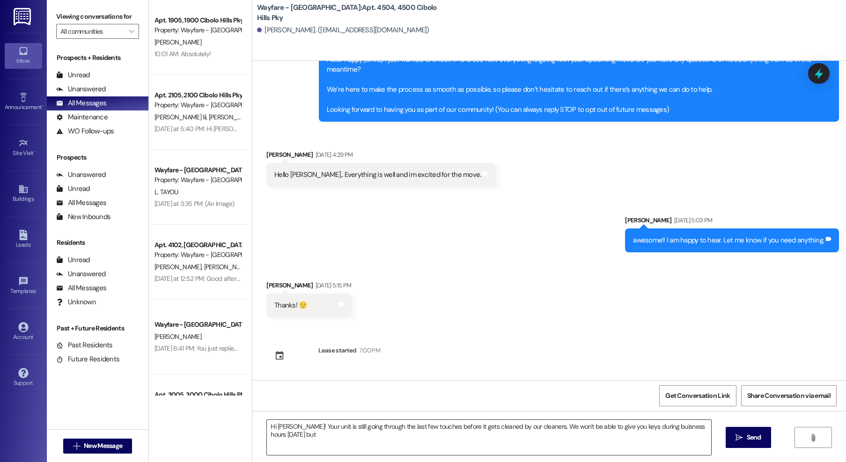
click at [305, 447] on textarea "Hi Keiuna! Your unit is still going through the last few touches before it gets…" at bounding box center [489, 437] width 444 height 35
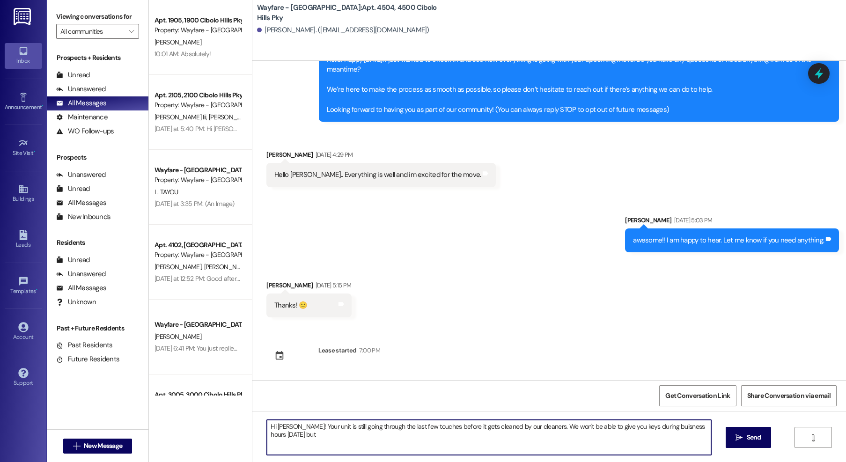
click at [305, 447] on textarea "Hi Keiuna! Your unit is still going through the last few touches before it gets…" at bounding box center [489, 437] width 444 height 35
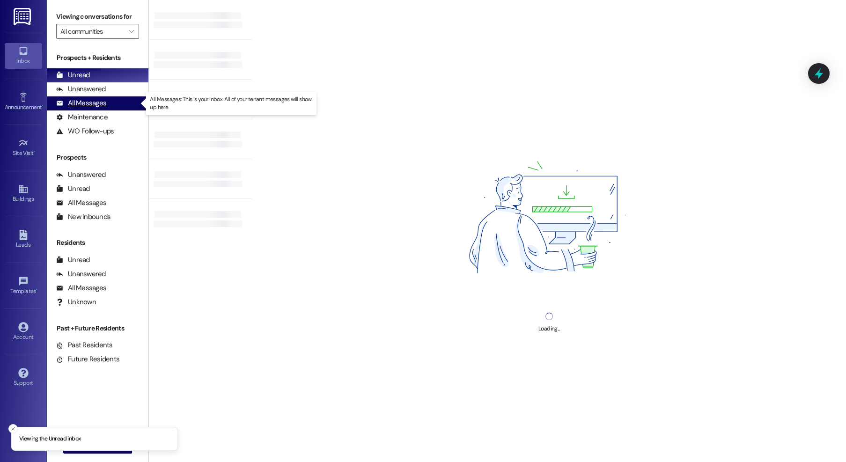
click at [96, 103] on div "All Messages" at bounding box center [81, 103] width 50 height 10
click at [67, 106] on div "All Messages" at bounding box center [81, 103] width 50 height 10
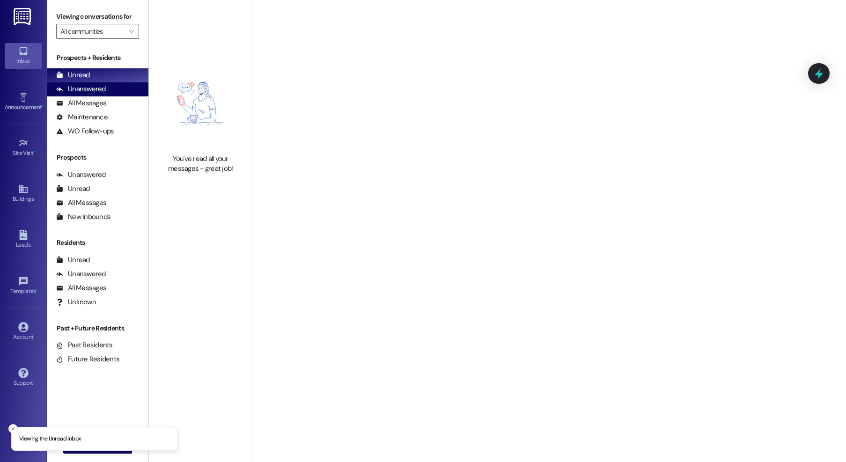
click at [88, 96] on div "Unanswered (0)" at bounding box center [98, 89] width 102 height 14
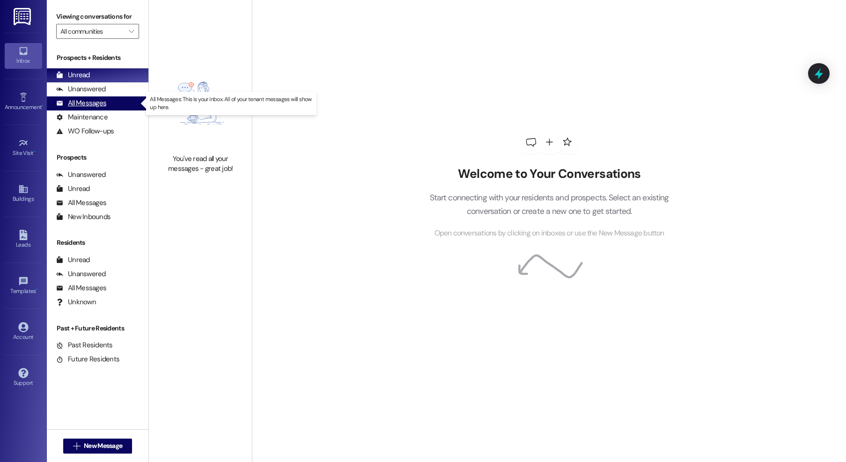
click at [64, 99] on div "All Messages" at bounding box center [81, 103] width 50 height 10
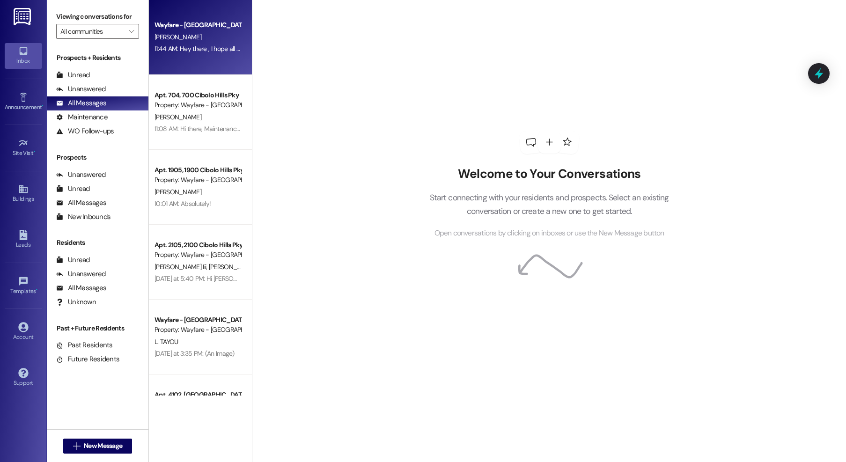
click at [193, 43] on div "[PERSON_NAME]" at bounding box center [198, 37] width 89 height 12
